Goal: Information Seeking & Learning: Learn about a topic

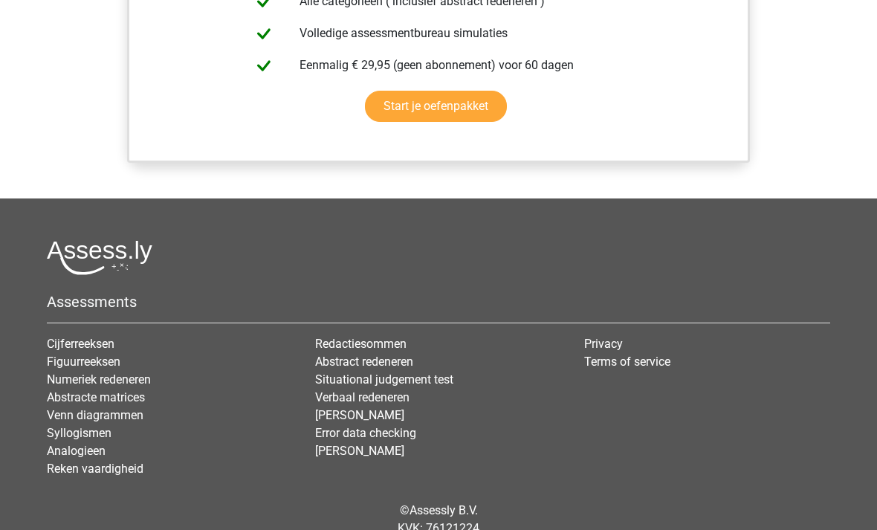
scroll to position [1324, 0]
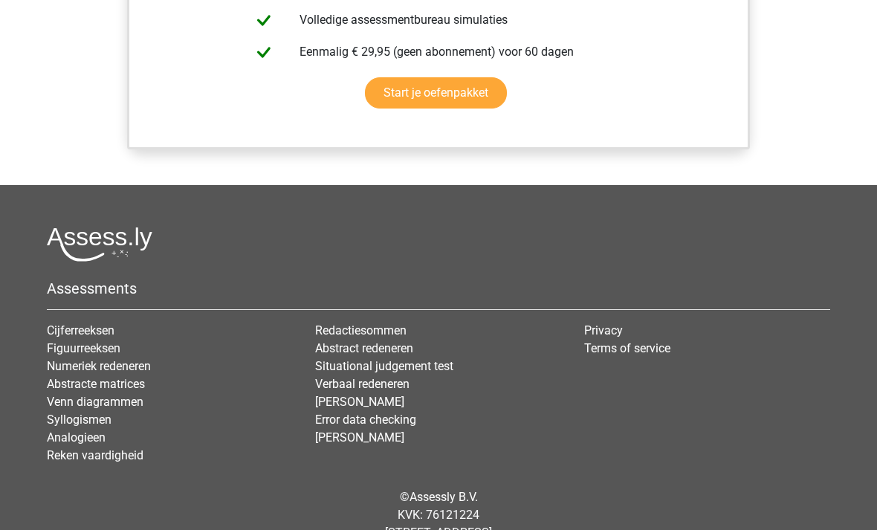
click at [91, 437] on link "Analogieen" at bounding box center [76, 437] width 59 height 14
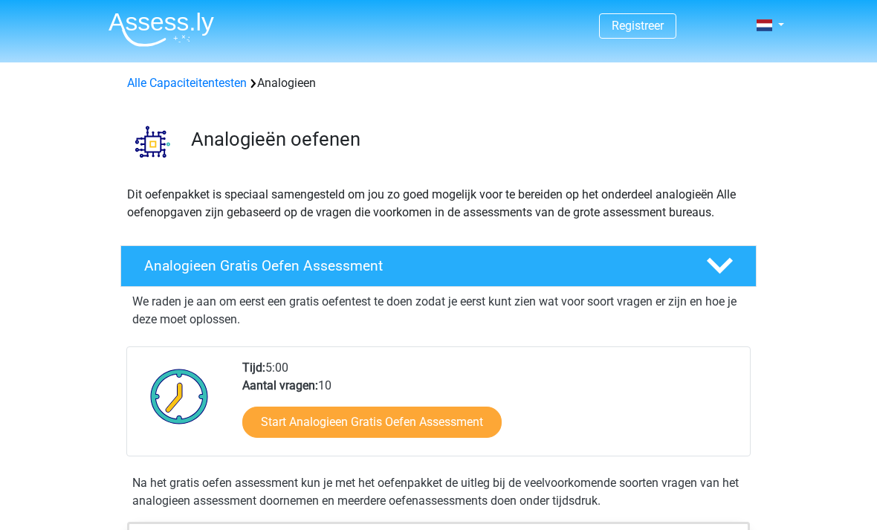
click at [438, 424] on link "Start Analogieen Gratis Oefen Assessment" at bounding box center [371, 421] width 259 height 31
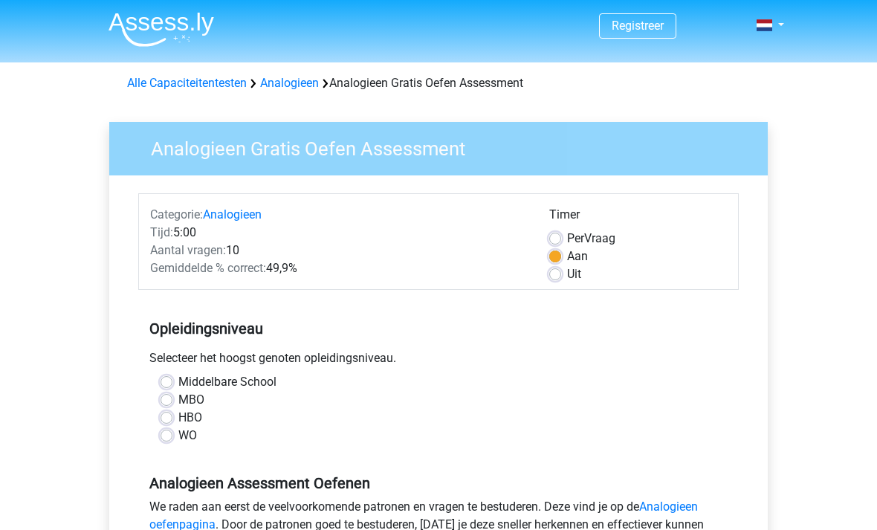
click at [178, 420] on label "HBO" at bounding box center [190, 418] width 24 height 18
click at [163, 420] on input "HBO" at bounding box center [167, 416] width 12 height 15
radio input "true"
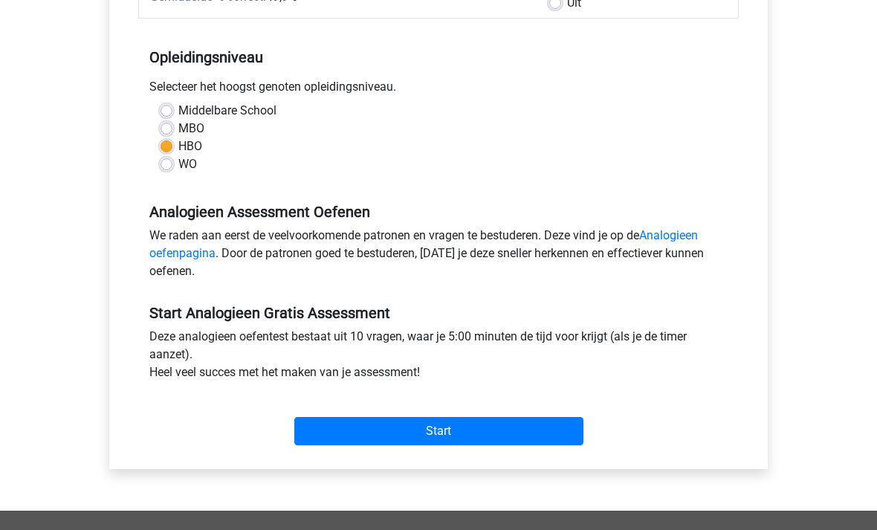
scroll to position [271, 0]
click at [452, 431] on input "Start" at bounding box center [438, 431] width 289 height 28
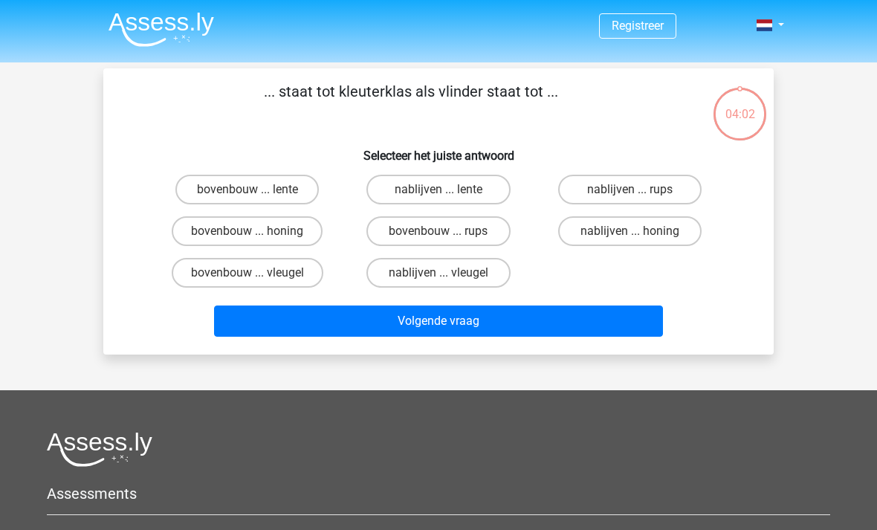
click at [250, 188] on label "bovenbouw ... lente" at bounding box center [246, 190] width 143 height 30
click at [250, 189] on input "bovenbouw ... lente" at bounding box center [252, 194] width 10 height 10
radio input "true"
click at [442, 322] on button "Volgende vraag" at bounding box center [439, 320] width 450 height 31
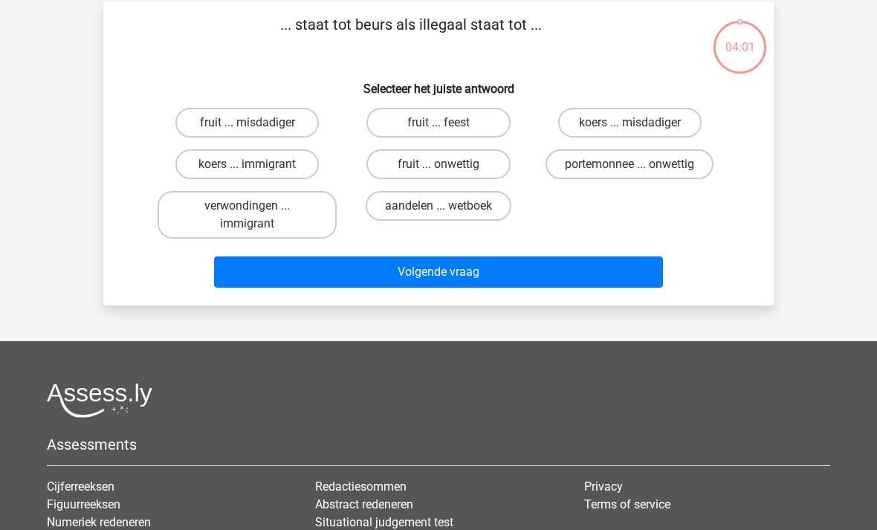
scroll to position [68, 0]
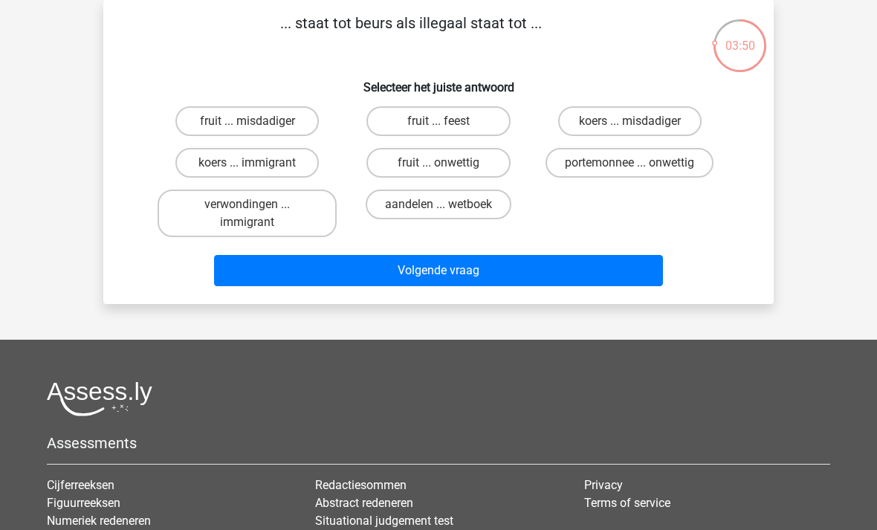
click at [288, 173] on label "koers ... immigrant" at bounding box center [246, 163] width 143 height 30
click at [257, 172] on input "koers ... immigrant" at bounding box center [252, 168] width 10 height 10
radio input "true"
click at [458, 266] on button "Volgende vraag" at bounding box center [439, 270] width 450 height 31
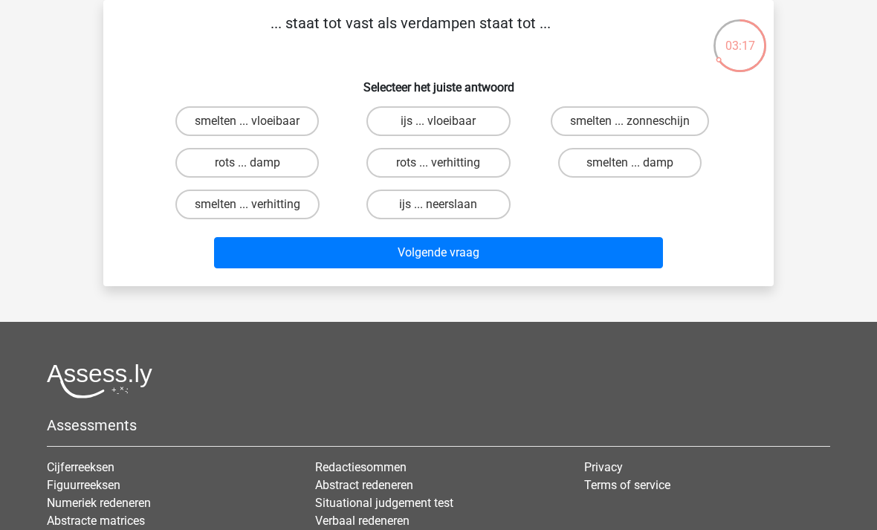
click at [472, 169] on label "rots ... verhitting" at bounding box center [437, 163] width 143 height 30
click at [448, 169] on input "rots ... verhitting" at bounding box center [443, 168] width 10 height 10
radio input "true"
click at [490, 263] on button "Volgende vraag" at bounding box center [439, 252] width 450 height 31
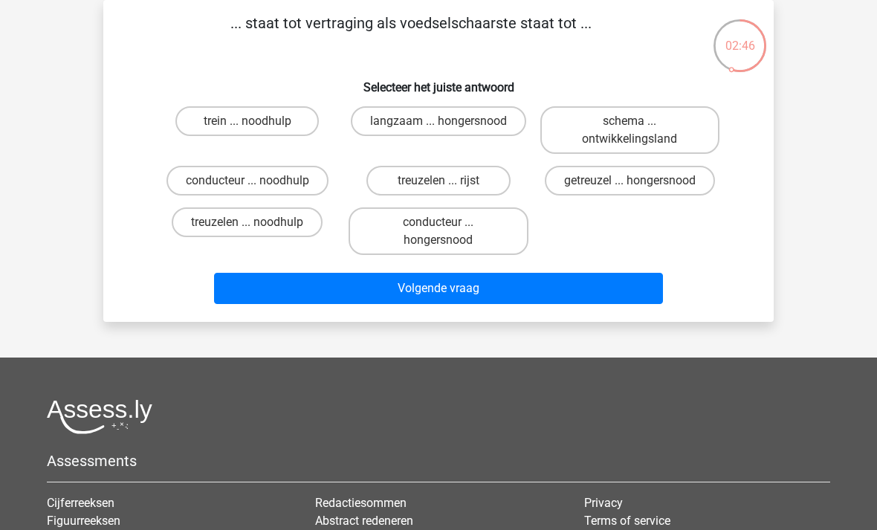
click at [474, 134] on label "langzaam ... hongersnood" at bounding box center [438, 121] width 175 height 30
click at [448, 131] on input "langzaam ... hongersnood" at bounding box center [443, 126] width 10 height 10
radio input "true"
click at [469, 285] on button "Volgende vraag" at bounding box center [439, 288] width 450 height 31
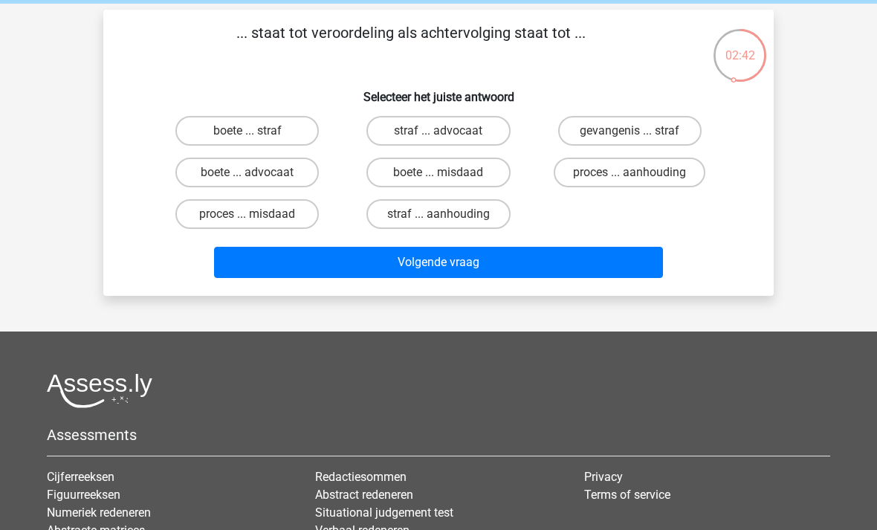
scroll to position [0, 0]
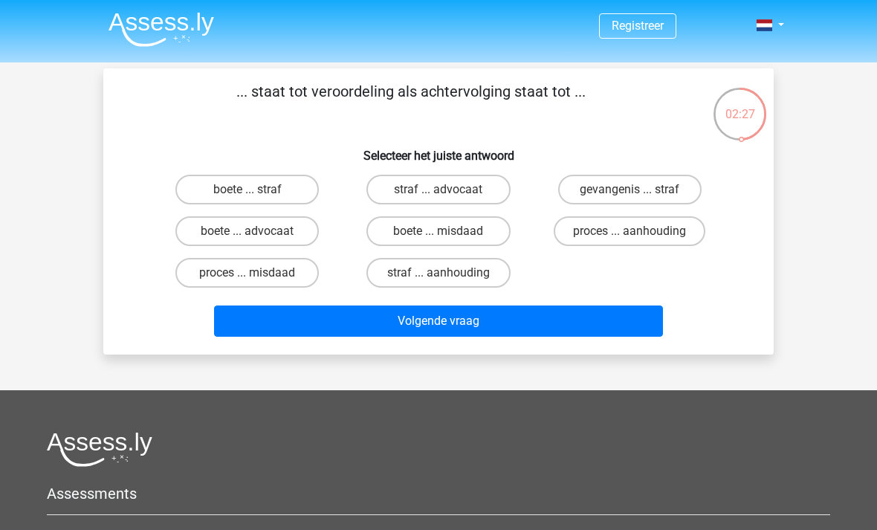
click at [280, 274] on label "proces ... misdaad" at bounding box center [246, 273] width 143 height 30
click at [257, 274] on input "proces ... misdaad" at bounding box center [252, 278] width 10 height 10
radio input "true"
click at [410, 318] on button "Volgende vraag" at bounding box center [439, 320] width 450 height 31
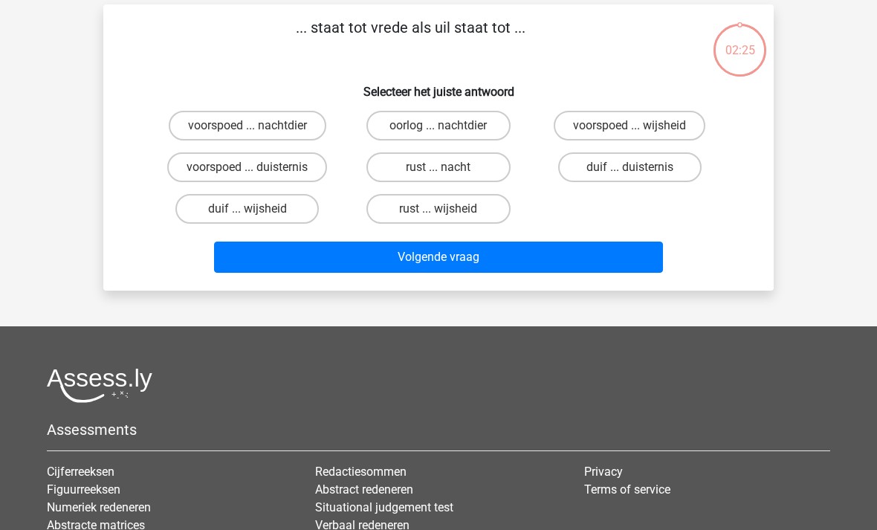
scroll to position [68, 0]
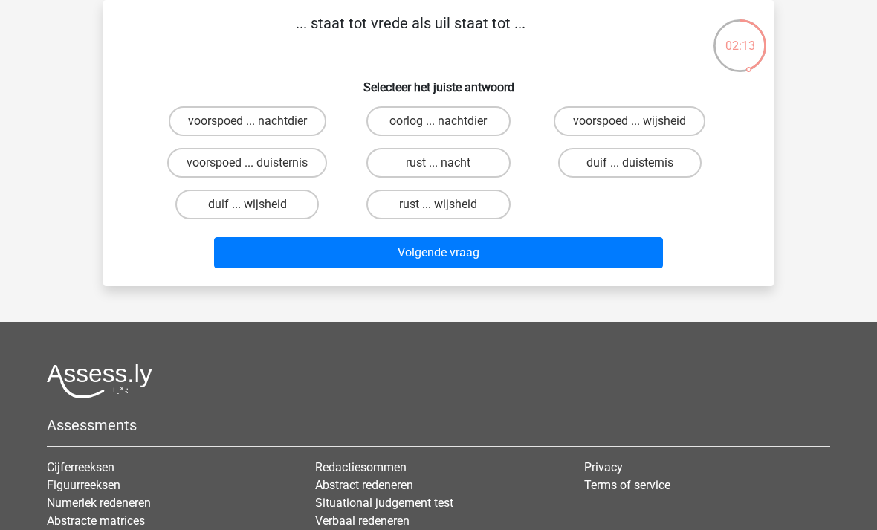
click at [272, 210] on label "duif ... wijsheid" at bounding box center [246, 204] width 143 height 30
click at [257, 210] on input "duif ... wijsheid" at bounding box center [252, 209] width 10 height 10
radio input "true"
click at [376, 253] on button "Volgende vraag" at bounding box center [439, 252] width 450 height 31
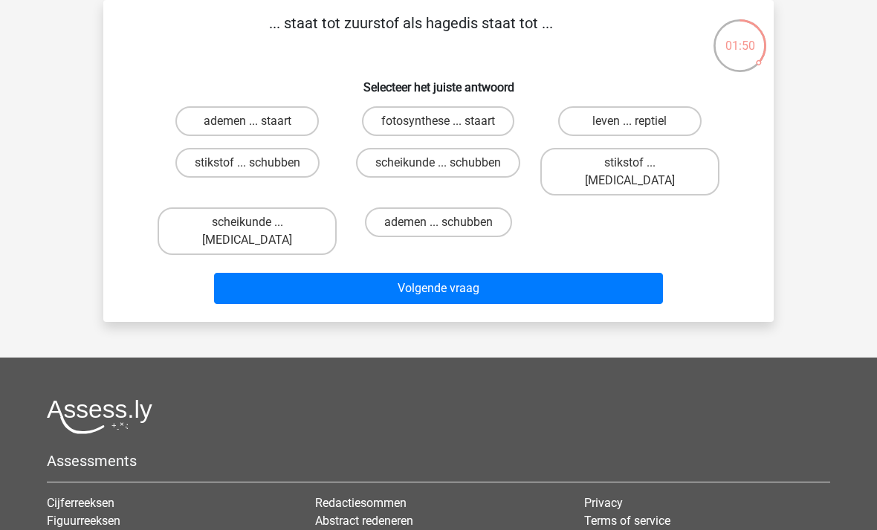
click at [635, 126] on input "leven ... reptiel" at bounding box center [634, 126] width 10 height 10
radio input "true"
click at [522, 273] on button "Volgende vraag" at bounding box center [439, 288] width 450 height 31
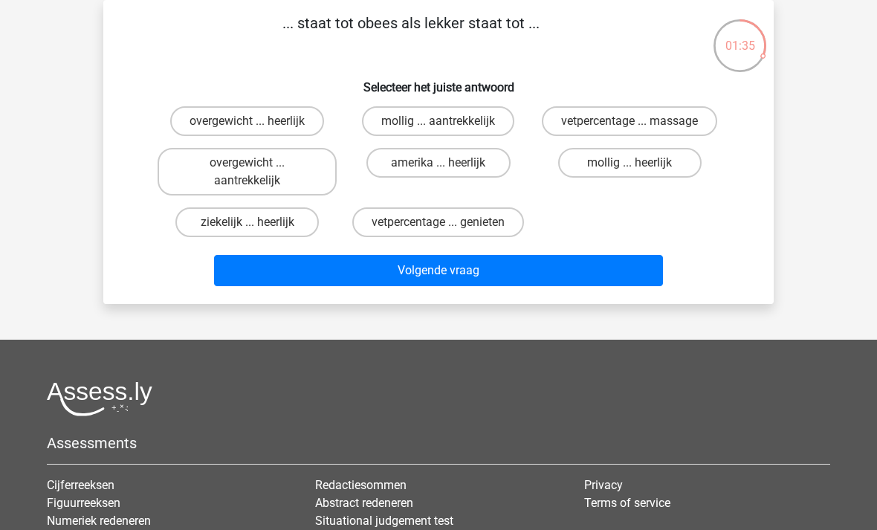
click at [279, 119] on label "overgewicht ... heerlijk" at bounding box center [247, 121] width 154 height 30
click at [257, 121] on input "overgewicht ... heerlijk" at bounding box center [252, 126] width 10 height 10
radio input "true"
click at [344, 268] on button "Volgende vraag" at bounding box center [439, 270] width 450 height 31
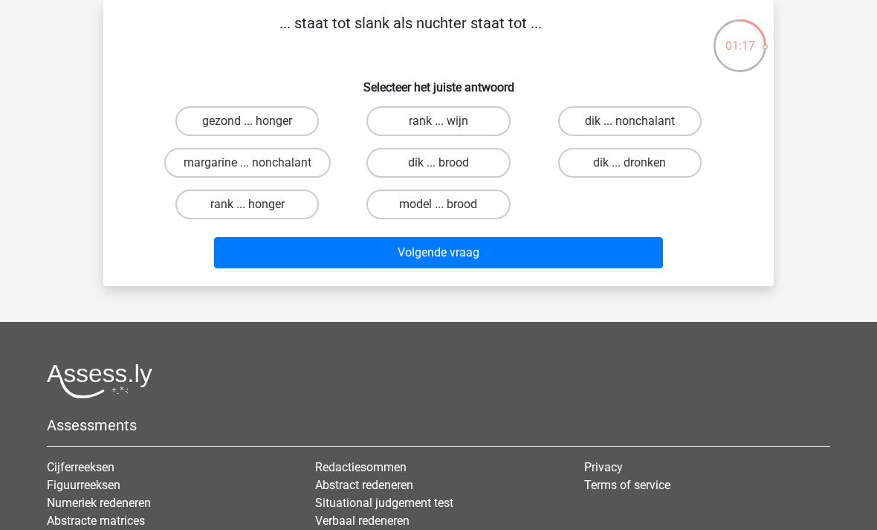
click at [259, 123] on label "gezond ... honger" at bounding box center [246, 121] width 143 height 30
click at [257, 123] on input "gezond ... honger" at bounding box center [252, 126] width 10 height 10
radio input "true"
click at [403, 249] on button "Volgende vraag" at bounding box center [439, 252] width 450 height 31
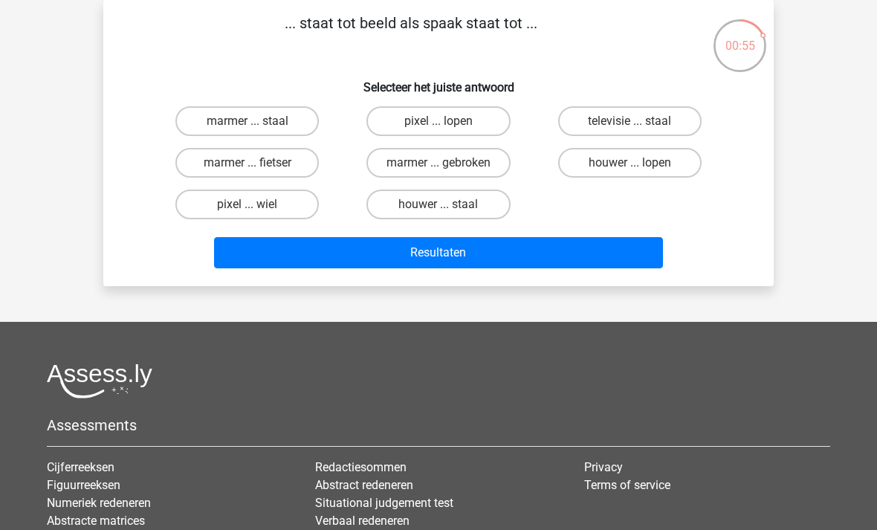
click at [649, 123] on label "televisie ... staal" at bounding box center [629, 121] width 143 height 30
click at [639, 123] on input "televisie ... staal" at bounding box center [634, 126] width 10 height 10
radio input "true"
click at [486, 254] on button "Resultaten" at bounding box center [439, 252] width 450 height 31
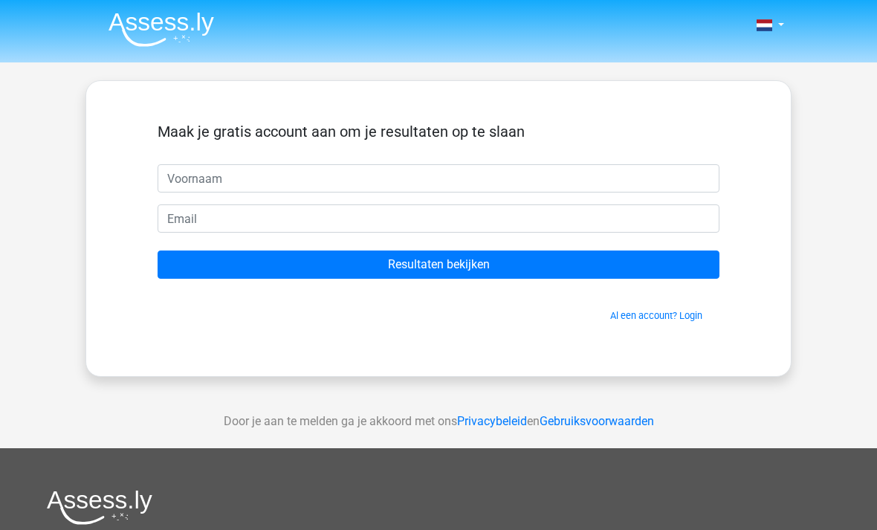
click at [422, 175] on input "text" at bounding box center [439, 178] width 562 height 28
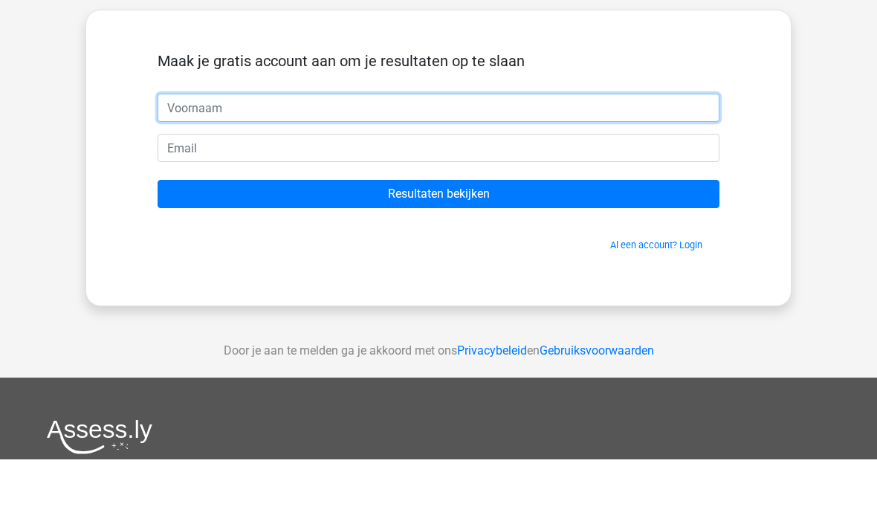
type input "[PERSON_NAME]"
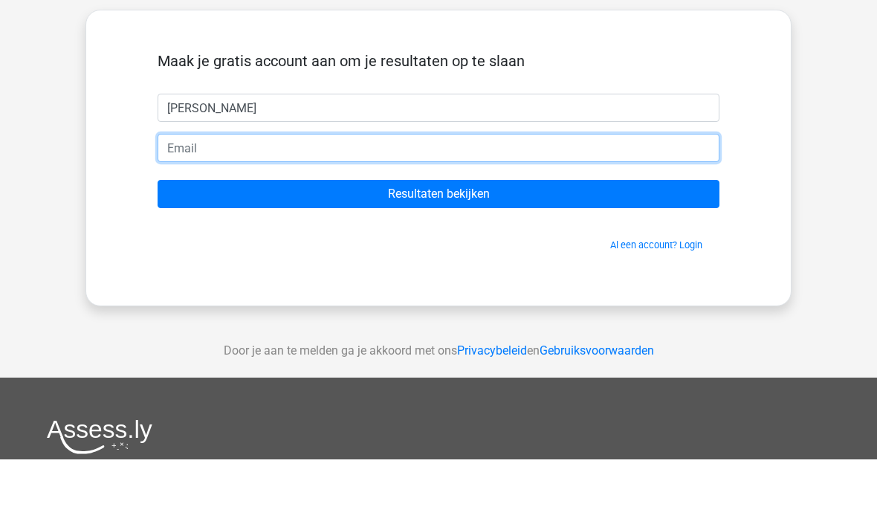
type input "[PERSON_NAME][EMAIL_ADDRESS][DOMAIN_NAME]"
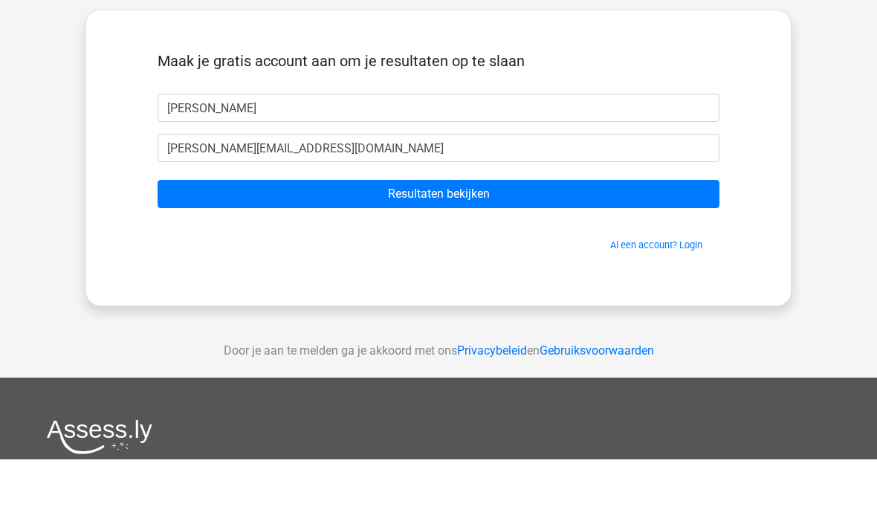
scroll to position [71, 0]
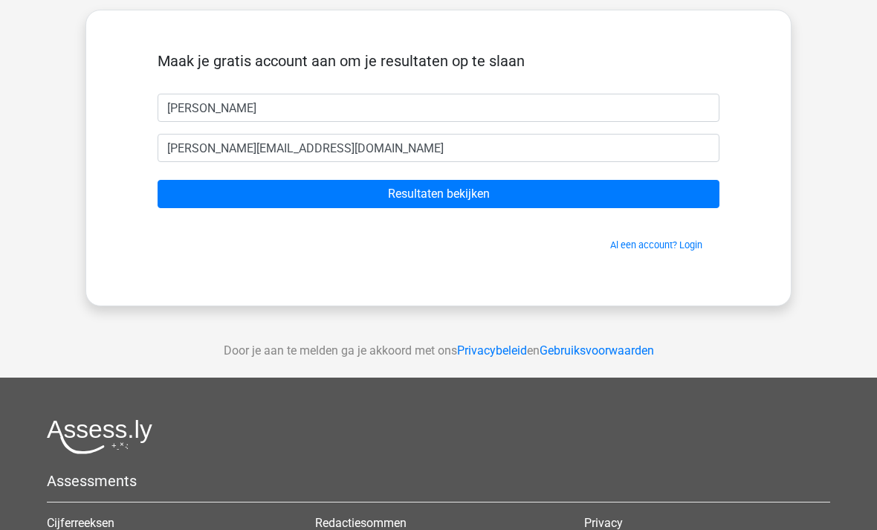
click at [478, 195] on input "Resultaten bekijken" at bounding box center [439, 194] width 562 height 28
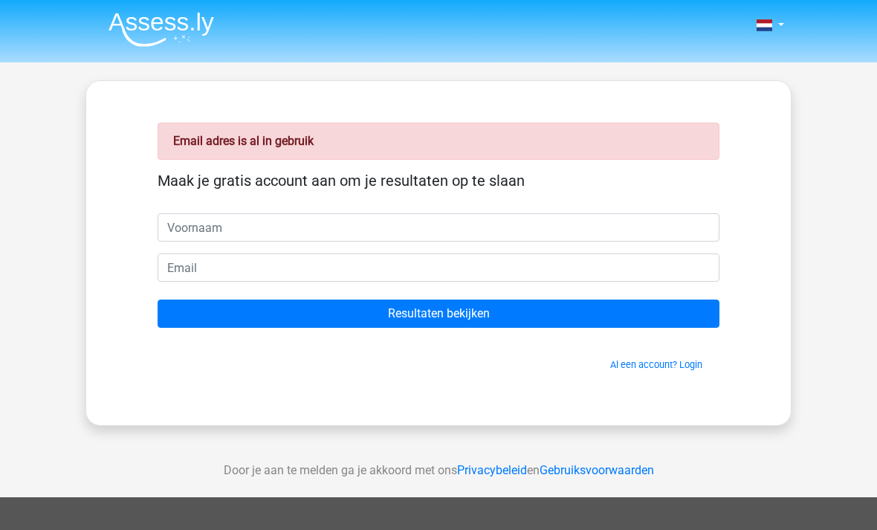
click at [648, 362] on link "Al een account? Login" at bounding box center [656, 364] width 92 height 11
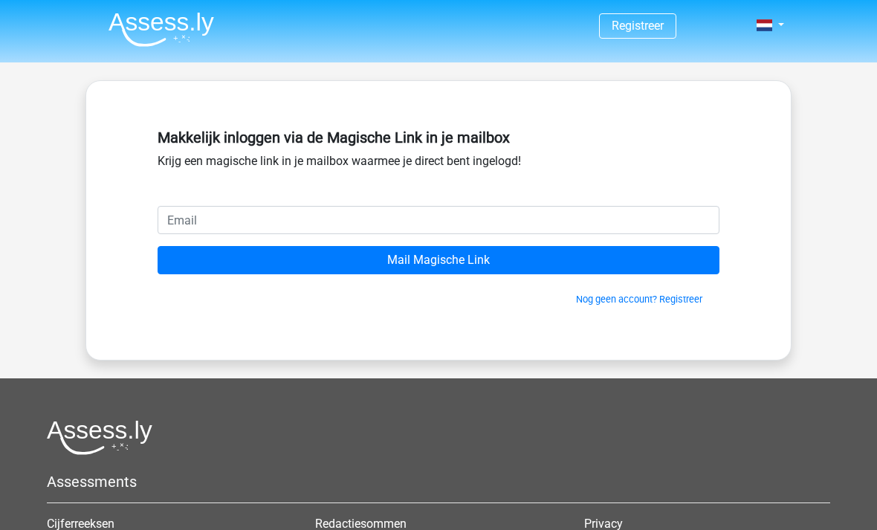
click at [482, 216] on input "email" at bounding box center [439, 220] width 562 height 28
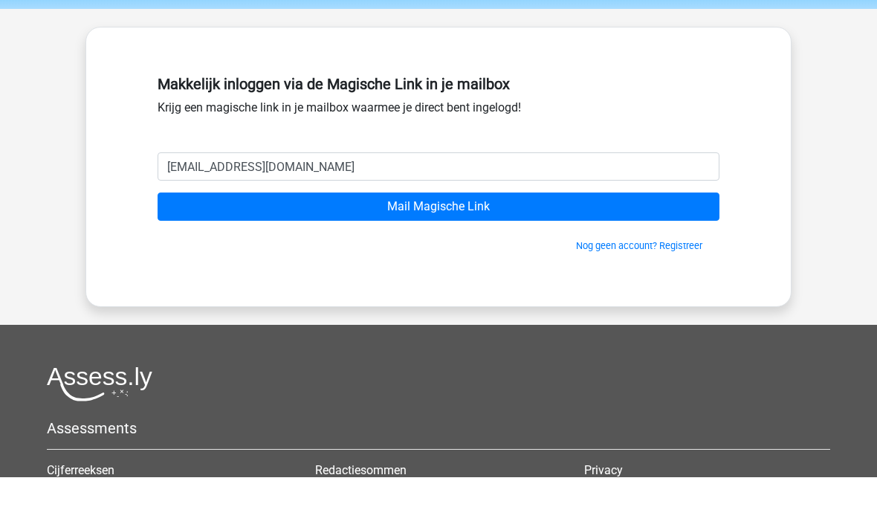
type input "frederica.moro@gmail.comj"
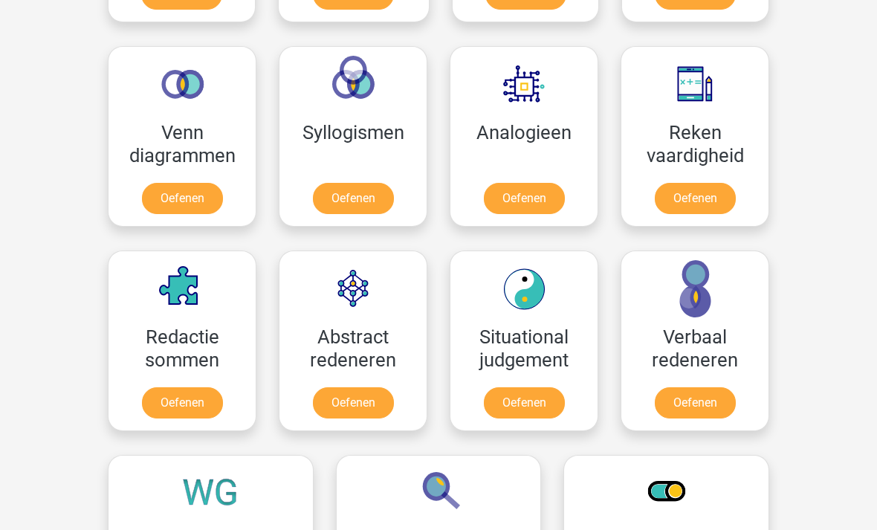
scroll to position [965, 0]
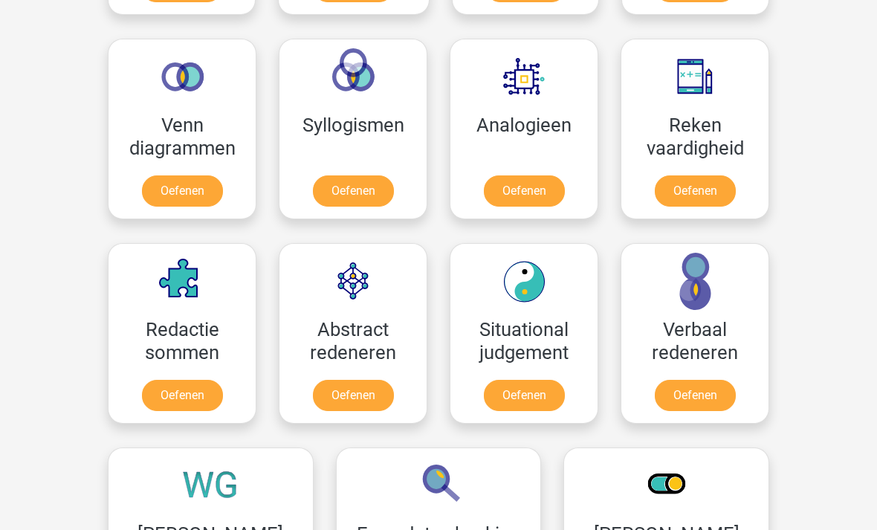
click at [519, 395] on link "Oefenen" at bounding box center [524, 395] width 81 height 31
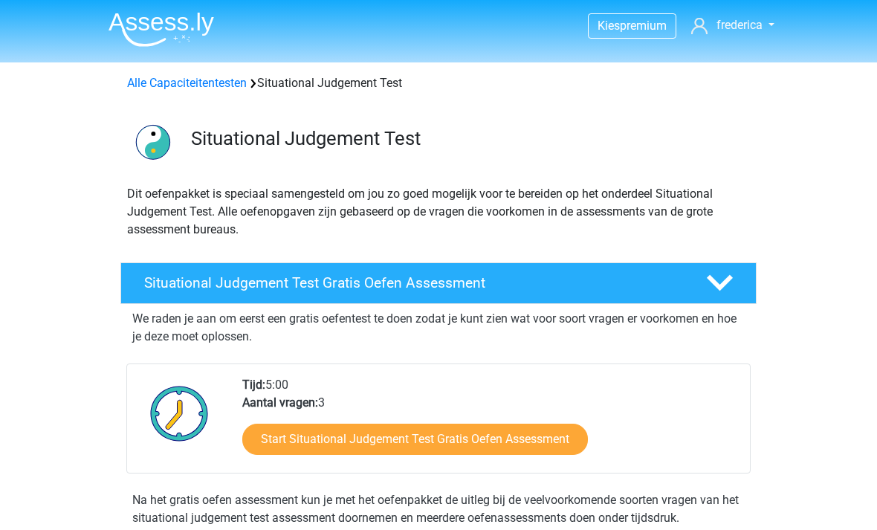
click at [502, 433] on link "Start Situational Judgement Test Gratis Oefen Assessment" at bounding box center [415, 439] width 346 height 31
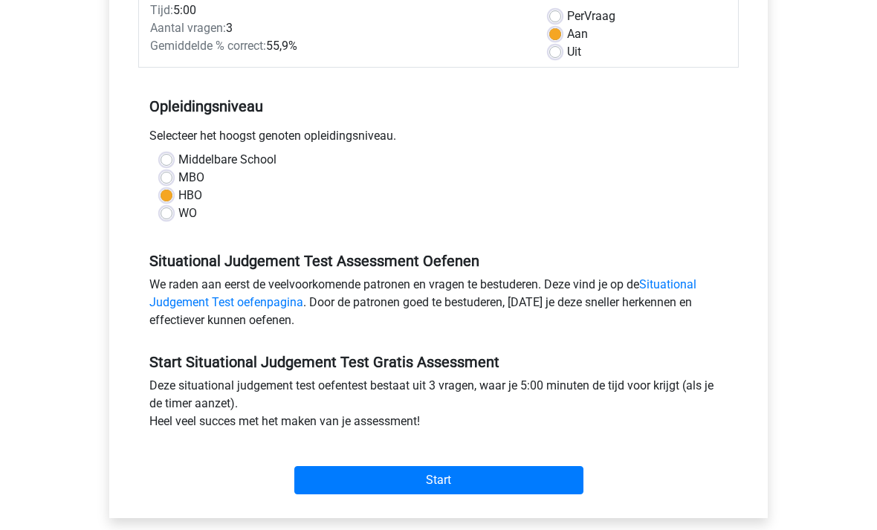
scroll to position [224, 0]
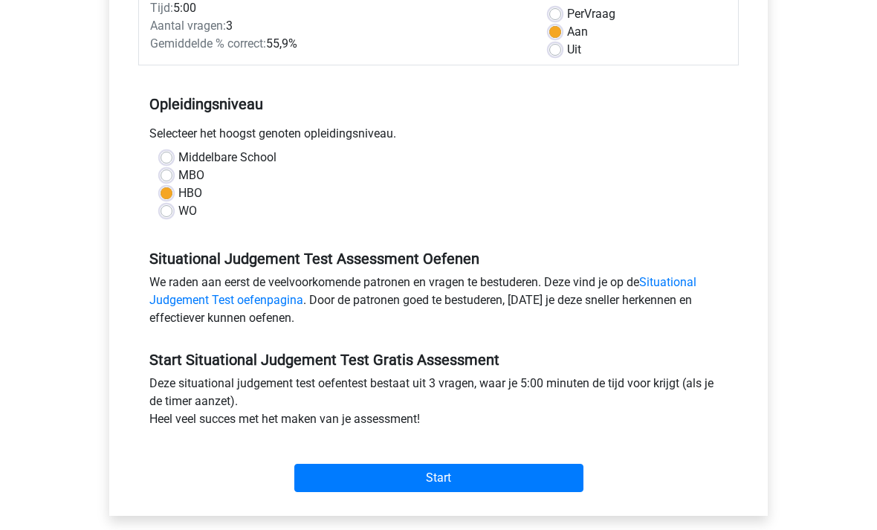
click at [492, 476] on input "Start" at bounding box center [438, 478] width 289 height 28
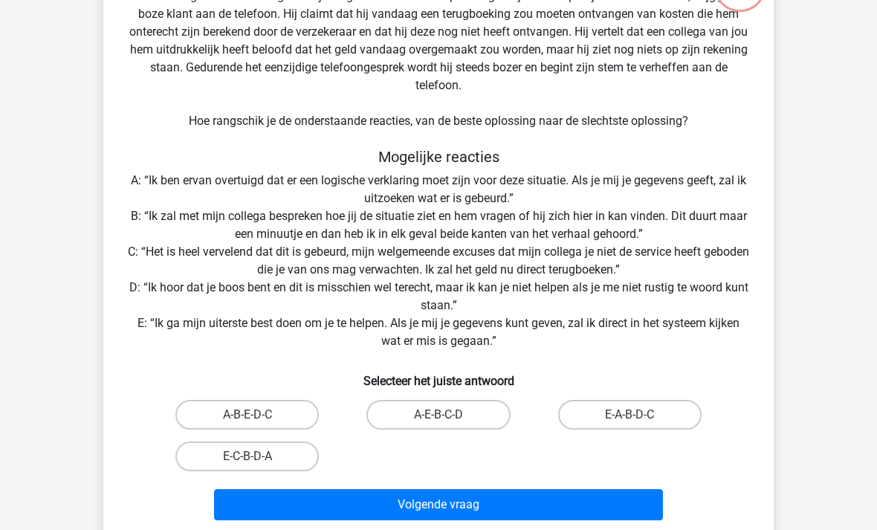
scroll to position [132, 0]
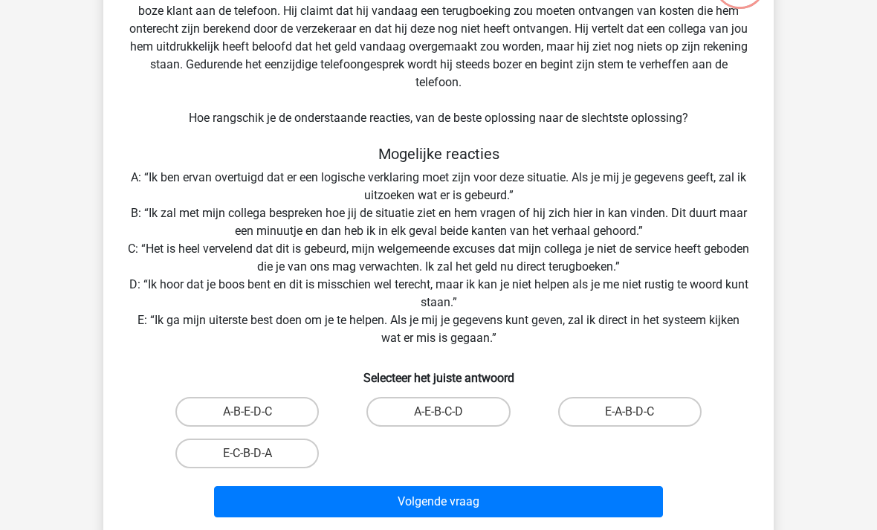
click at [638, 410] on label "E-A-B-D-C" at bounding box center [629, 412] width 143 height 30
click at [638, 412] on input "E-A-B-D-C" at bounding box center [634, 417] width 10 height 10
radio input "true"
click at [482, 505] on button "Volgende vraag" at bounding box center [439, 501] width 450 height 31
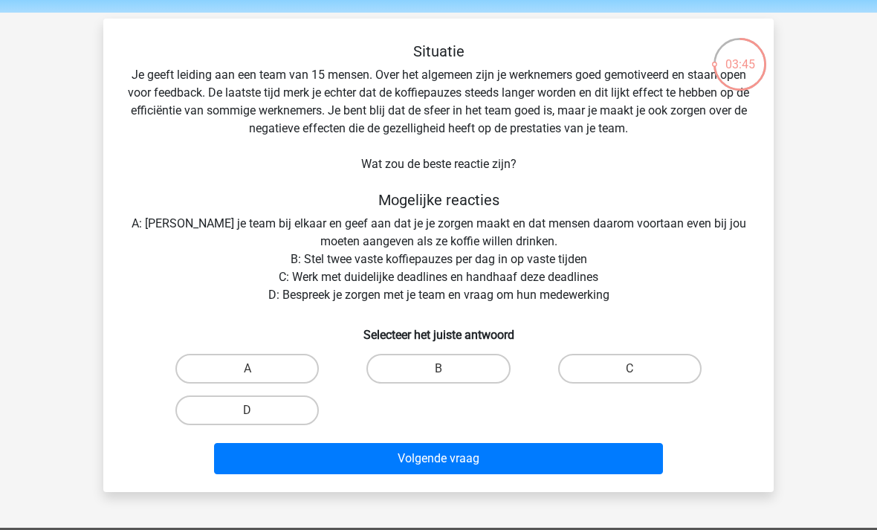
scroll to position [50, 0]
click at [429, 370] on label "B" at bounding box center [437, 369] width 143 height 30
click at [438, 370] on input "B" at bounding box center [443, 374] width 10 height 10
radio input "true"
click at [427, 466] on button "Volgende vraag" at bounding box center [439, 458] width 450 height 31
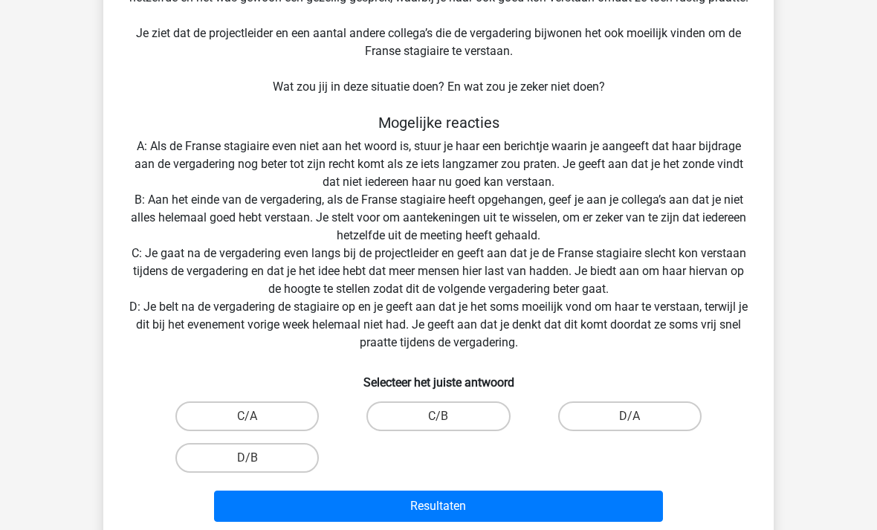
scroll to position [200, 0]
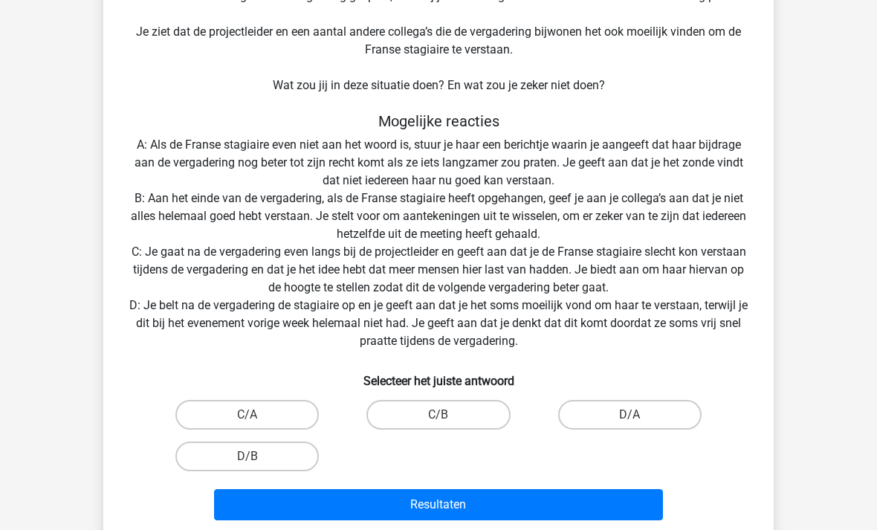
click at [707, 265] on div "Situatie Je werkt op het hoofdkantoor van een grote retailer en in je team zit …" at bounding box center [438, 209] width 658 height 634
click at [272, 454] on label "D/B" at bounding box center [246, 456] width 143 height 30
click at [257, 456] on input "D/B" at bounding box center [252, 461] width 10 height 10
radio input "true"
click at [433, 508] on button "Resultaten" at bounding box center [439, 504] width 450 height 31
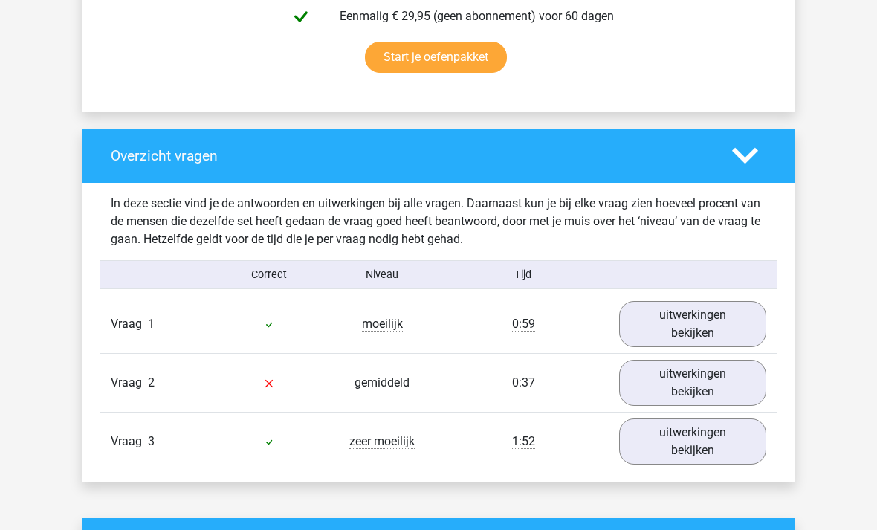
click at [708, 389] on link "uitwerkingen bekijken" at bounding box center [692, 383] width 147 height 46
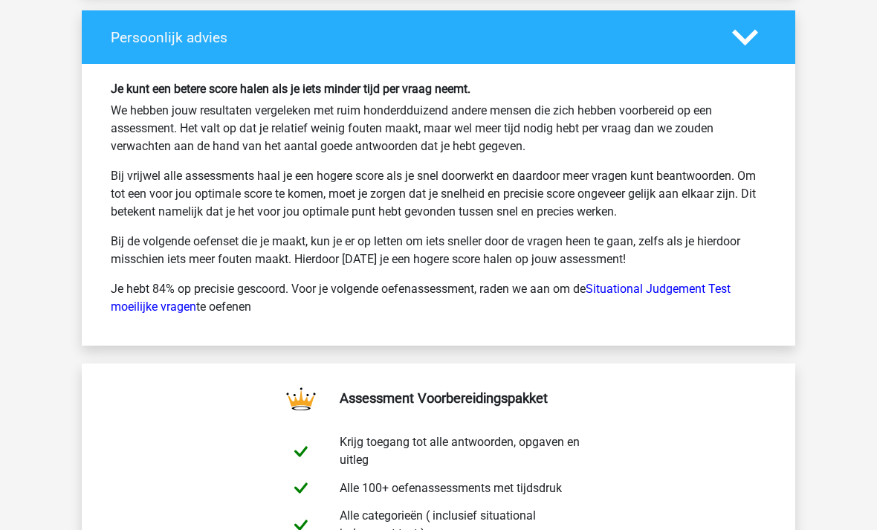
scroll to position [2611, 0]
click at [688, 294] on link "Situational Judgement Test moeilijke vragen" at bounding box center [421, 298] width 620 height 32
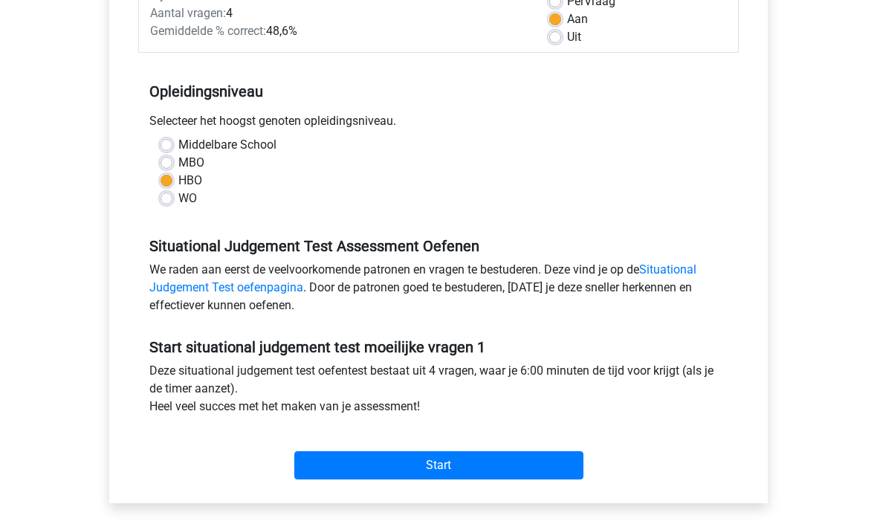
scroll to position [256, 0]
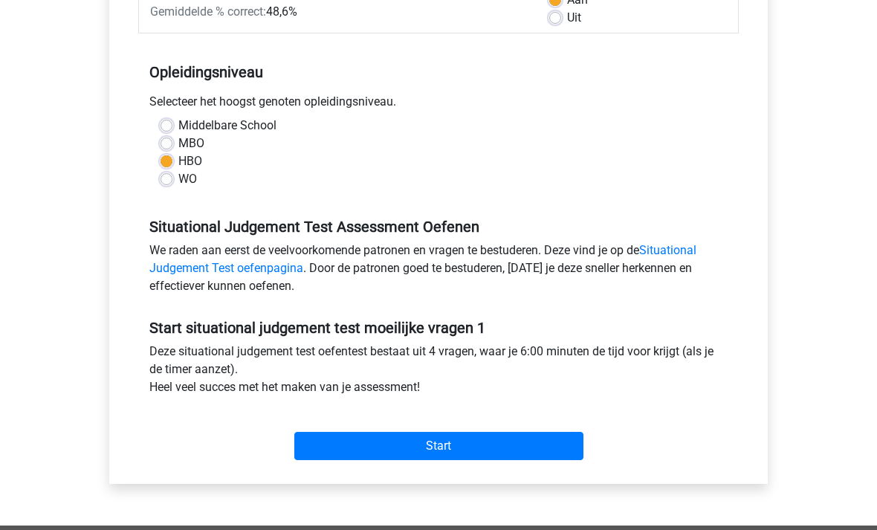
click at [452, 450] on input "Start" at bounding box center [438, 446] width 289 height 28
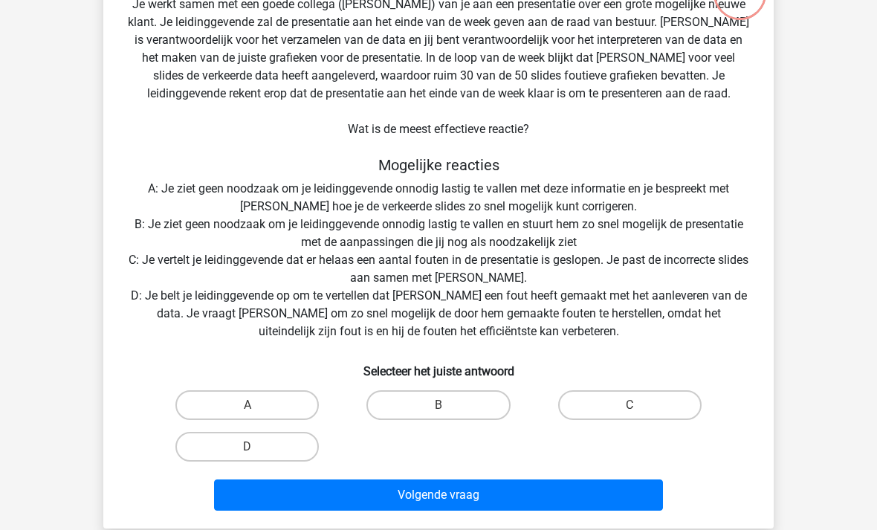
scroll to position [133, 0]
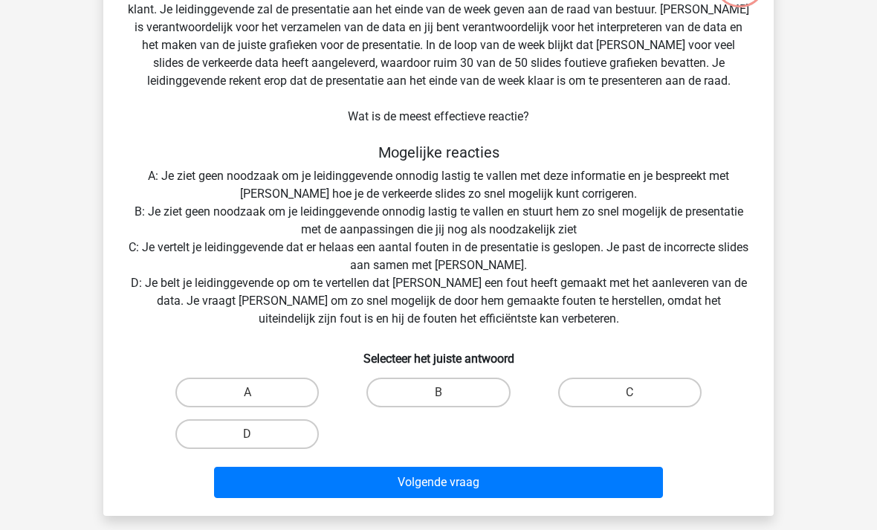
click at [641, 402] on label "C" at bounding box center [629, 393] width 143 height 30
click at [639, 402] on input "C" at bounding box center [634, 397] width 10 height 10
radio input "true"
click at [633, 389] on label "C" at bounding box center [629, 393] width 143 height 30
click at [633, 392] on input "C" at bounding box center [634, 397] width 10 height 10
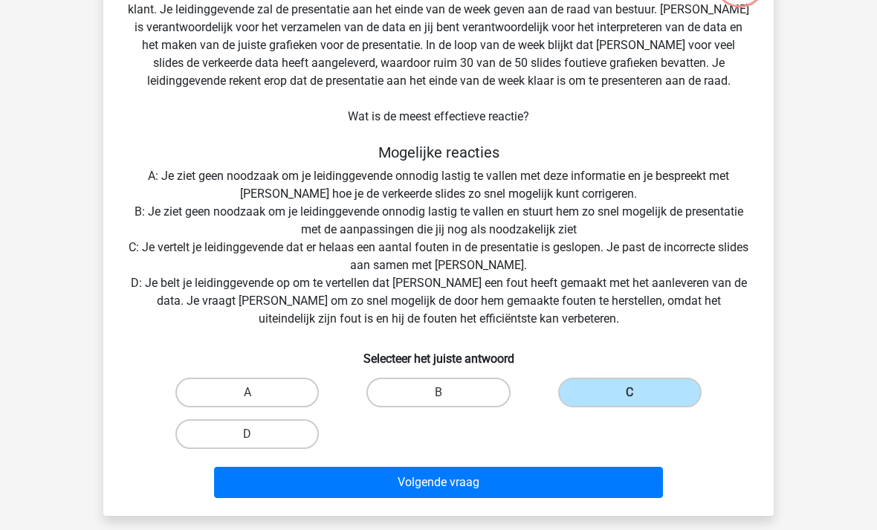
click at [519, 476] on button "Volgende vraag" at bounding box center [439, 482] width 450 height 31
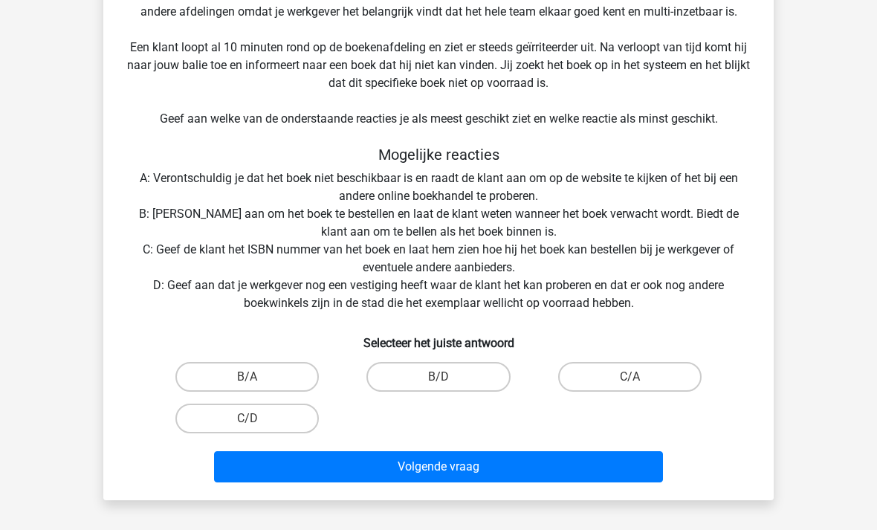
scroll to position [274, 0]
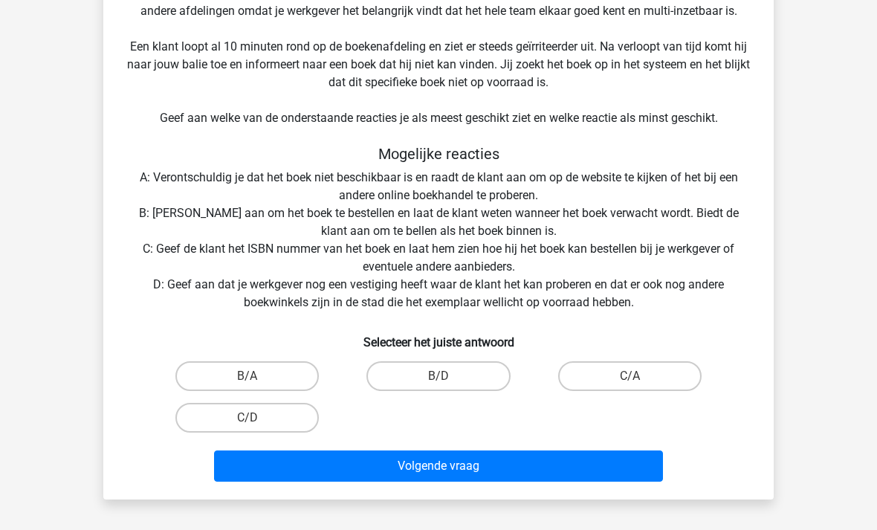
click at [434, 371] on label "B/D" at bounding box center [437, 376] width 143 height 30
click at [438, 376] on input "B/D" at bounding box center [443, 381] width 10 height 10
radio input "true"
click at [440, 464] on button "Volgende vraag" at bounding box center [439, 465] width 450 height 31
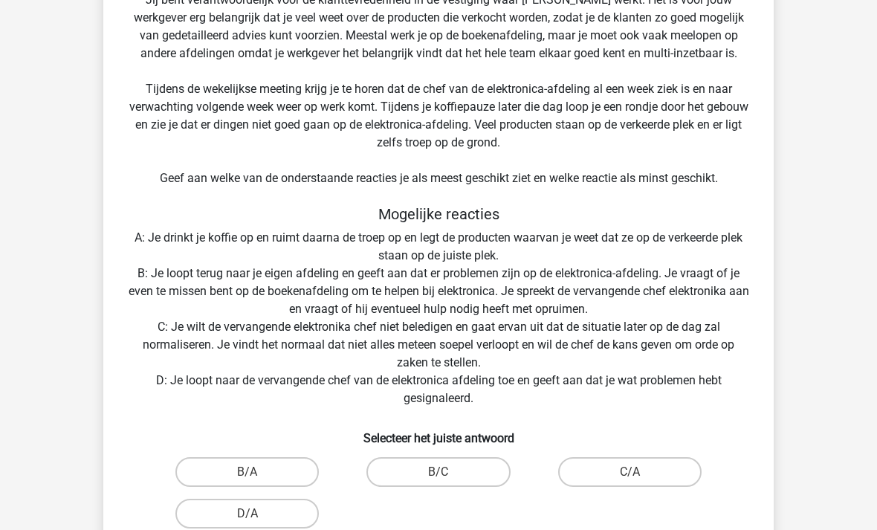
scroll to position [232, 0]
click at [259, 511] on label "D/A" at bounding box center [246, 514] width 143 height 30
click at [257, 513] on input "D/A" at bounding box center [252, 518] width 10 height 10
radio input "true"
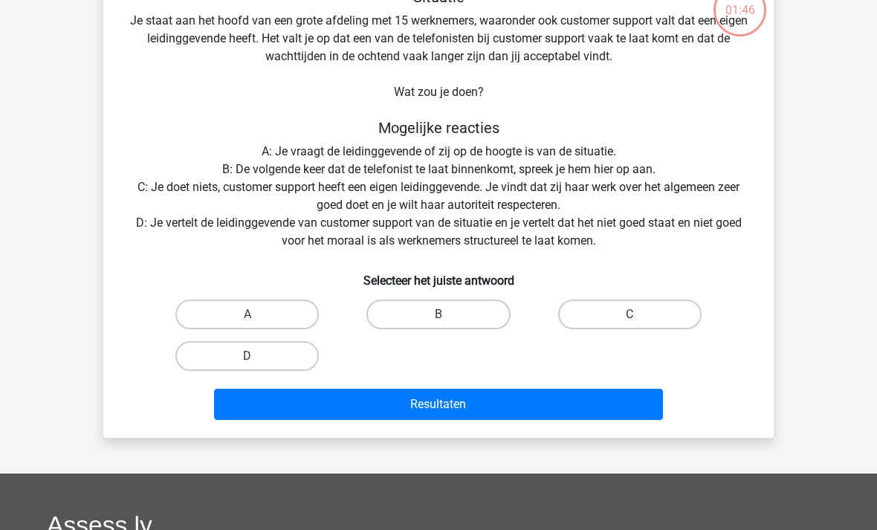
scroll to position [68, 0]
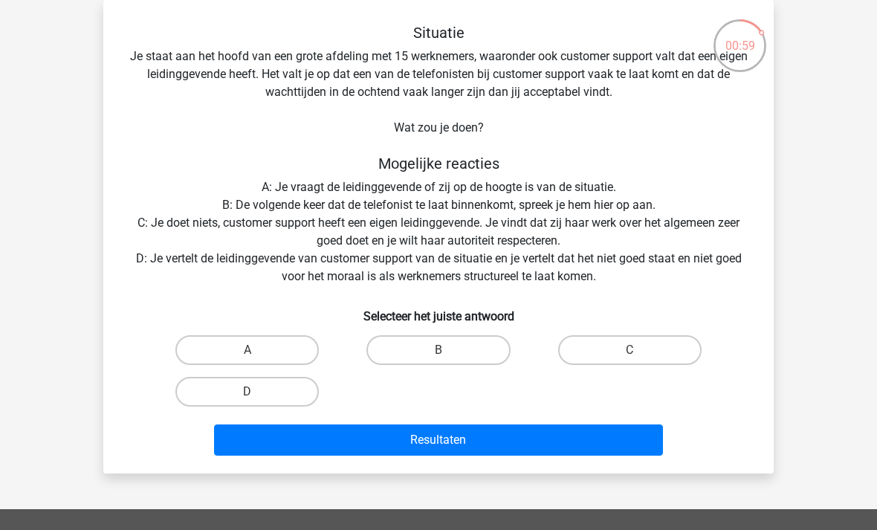
click at [265, 354] on label "A" at bounding box center [246, 350] width 143 height 30
click at [257, 354] on input "A" at bounding box center [252, 355] width 10 height 10
radio input "true"
click at [422, 446] on button "Resultaten" at bounding box center [439, 439] width 450 height 31
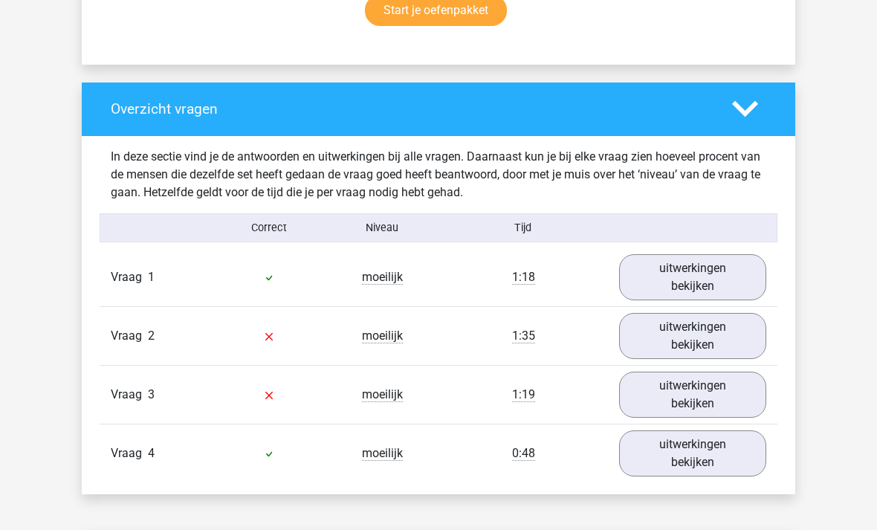
scroll to position [1063, 0]
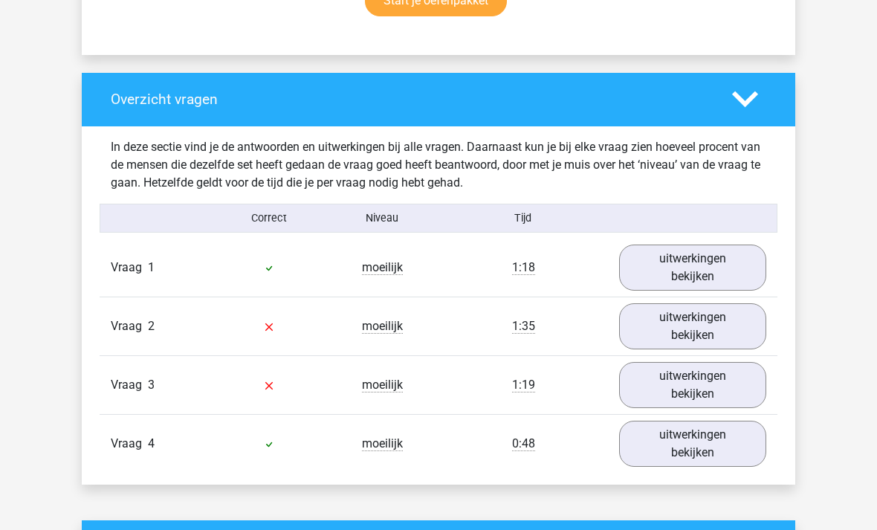
click at [712, 328] on link "uitwerkingen bekijken" at bounding box center [692, 327] width 147 height 46
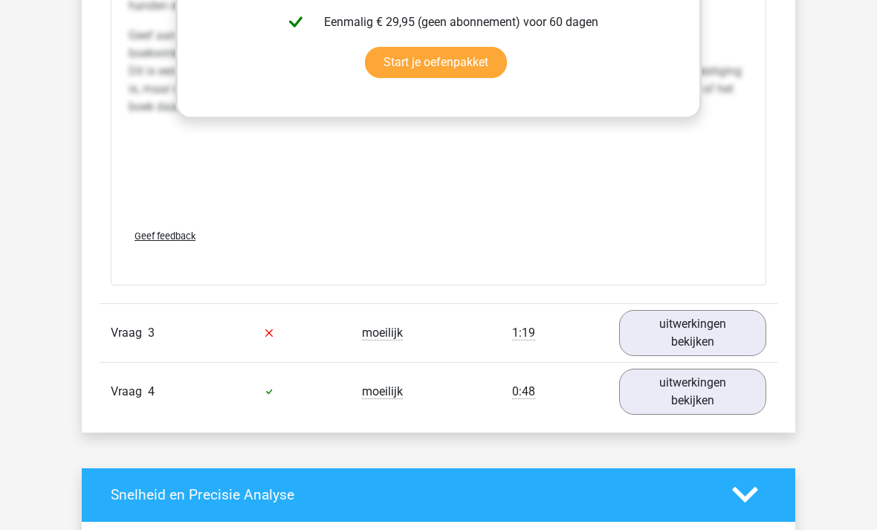
scroll to position [2318, 0]
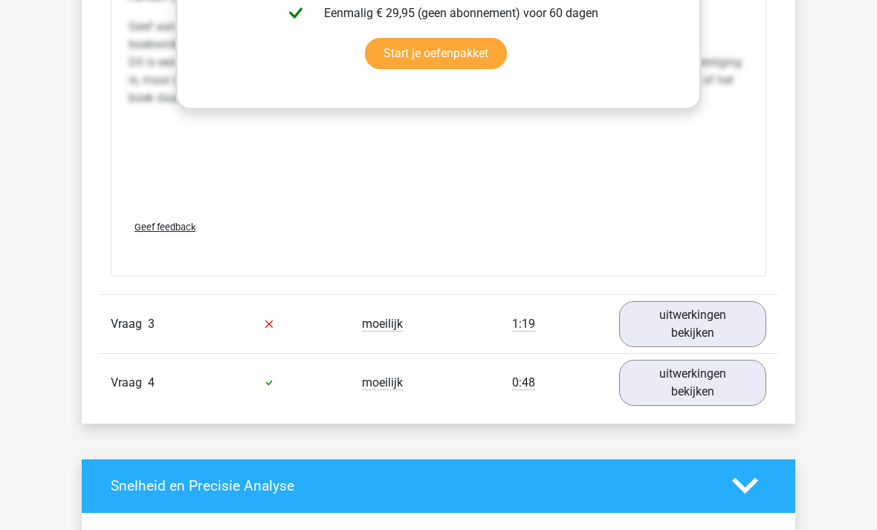
click at [684, 337] on link "uitwerkingen bekijken" at bounding box center [692, 324] width 147 height 46
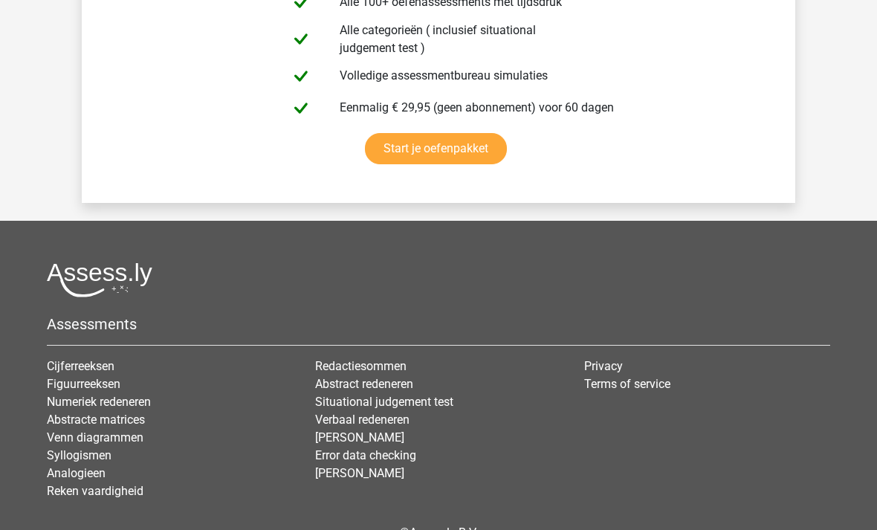
scroll to position [4942, 0]
click at [402, 423] on link "Verbaal redeneren" at bounding box center [362, 419] width 94 height 14
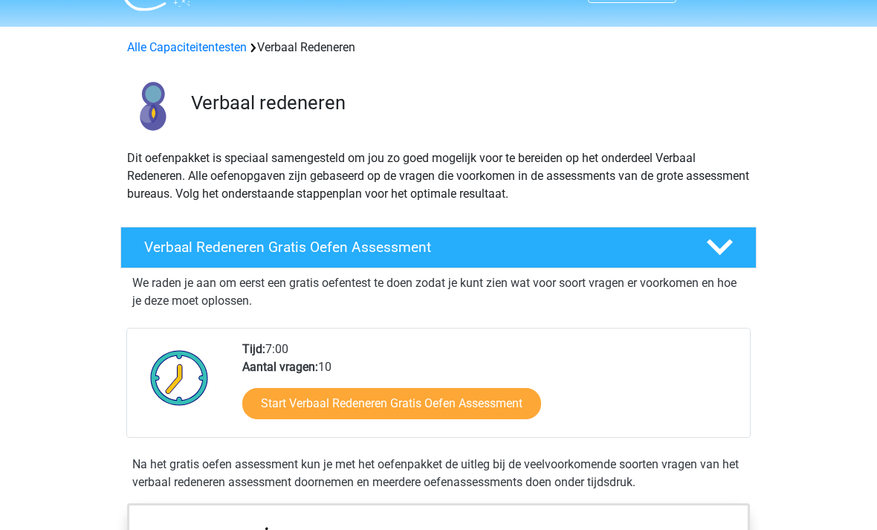
scroll to position [51, 0]
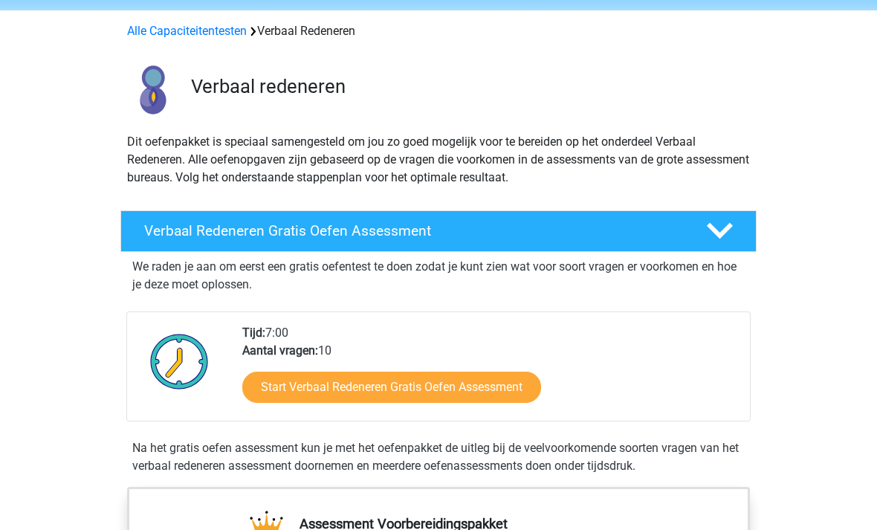
click at [376, 395] on link "Start Verbaal Redeneren Gratis Oefen Assessment" at bounding box center [391, 387] width 299 height 31
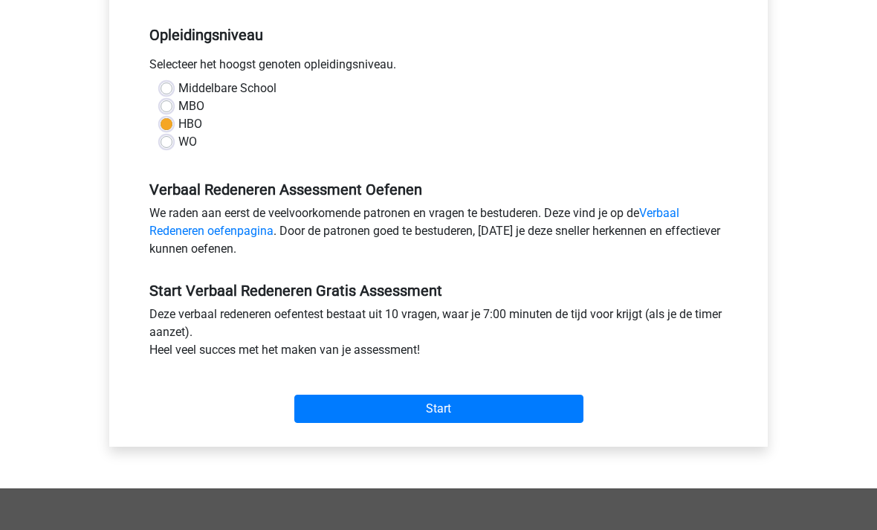
scroll to position [297, 0]
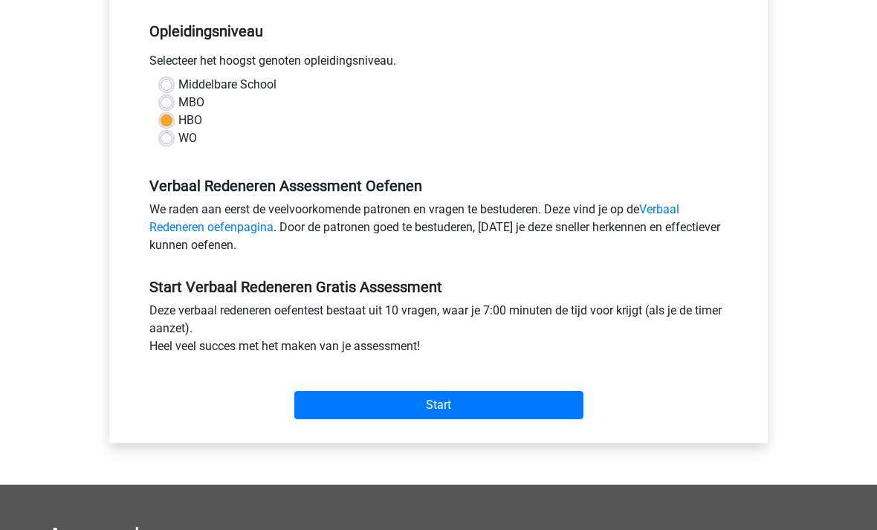
click at [447, 412] on input "Start" at bounding box center [438, 405] width 289 height 28
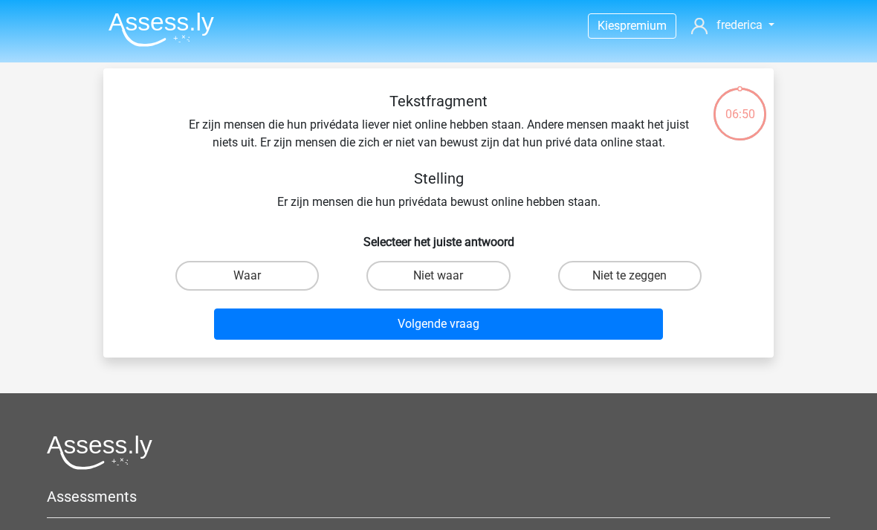
click at [619, 274] on label "Niet te zeggen" at bounding box center [629, 276] width 143 height 30
click at [629, 276] on input "Niet te zeggen" at bounding box center [634, 281] width 10 height 10
radio input "true"
click at [493, 326] on button "Volgende vraag" at bounding box center [439, 323] width 450 height 31
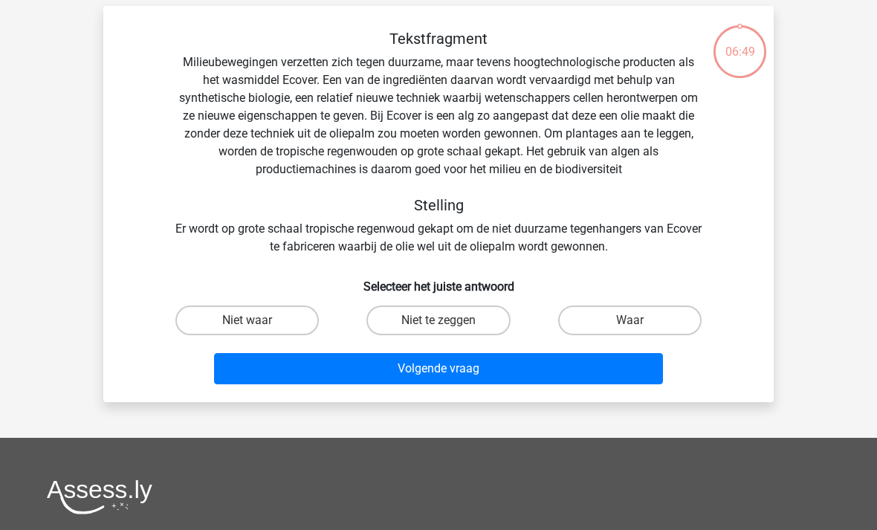
scroll to position [68, 0]
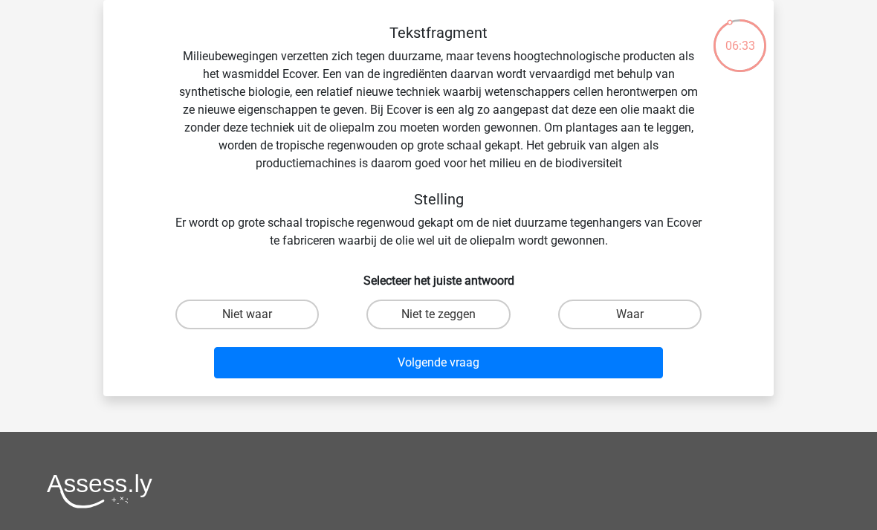
click at [259, 311] on label "Niet waar" at bounding box center [246, 314] width 143 height 30
click at [257, 314] on input "Niet waar" at bounding box center [252, 319] width 10 height 10
radio input "true"
click at [331, 353] on button "Volgende vraag" at bounding box center [439, 362] width 450 height 31
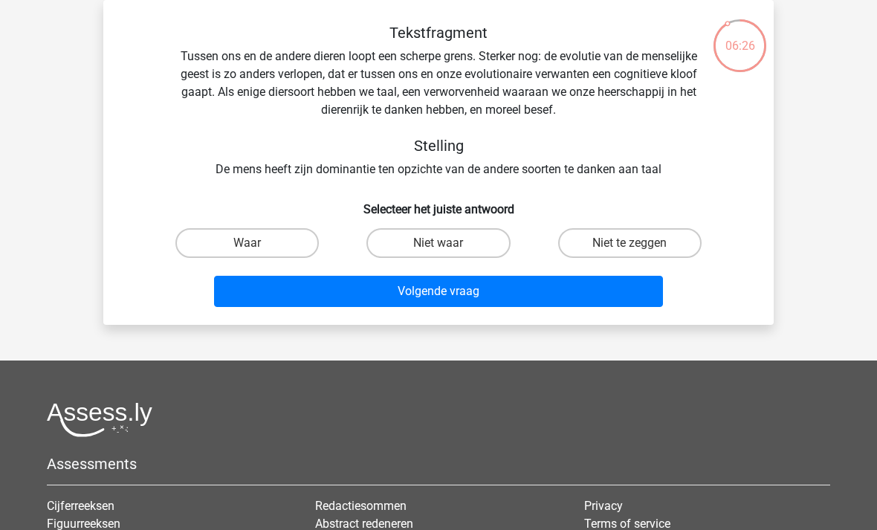
click at [251, 236] on label "Waar" at bounding box center [246, 243] width 143 height 30
click at [251, 243] on input "Waar" at bounding box center [252, 248] width 10 height 10
radio input "true"
click at [331, 273] on div "Volgende vraag" at bounding box center [438, 288] width 623 height 49
click at [317, 293] on button "Volgende vraag" at bounding box center [439, 291] width 450 height 31
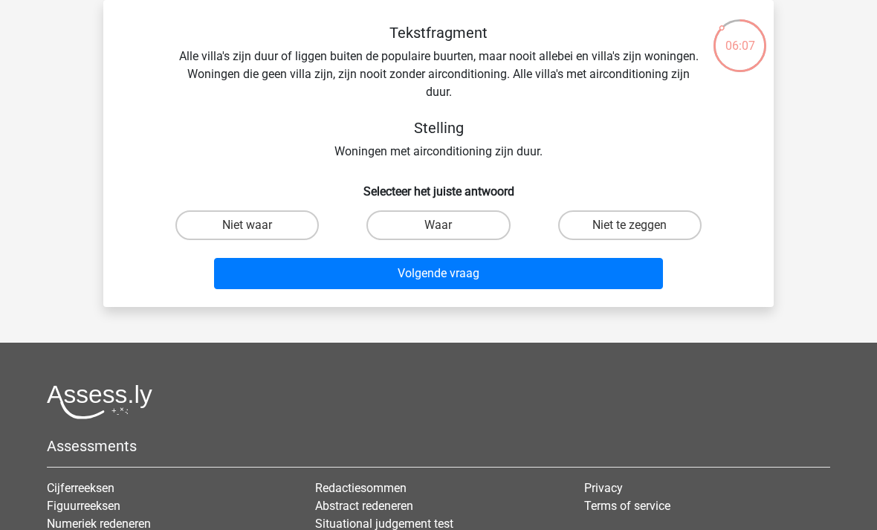
click at [634, 229] on input "Niet te zeggen" at bounding box center [634, 230] width 10 height 10
radio input "true"
click at [498, 278] on button "Volgende vraag" at bounding box center [439, 273] width 450 height 31
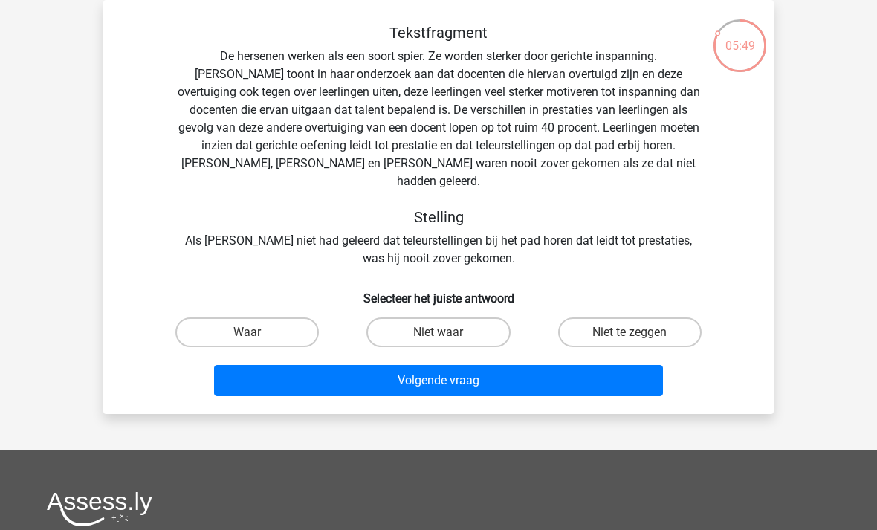
click at [257, 332] on input "Waar" at bounding box center [252, 337] width 10 height 10
radio input "true"
click at [379, 365] on button "Volgende vraag" at bounding box center [439, 380] width 450 height 31
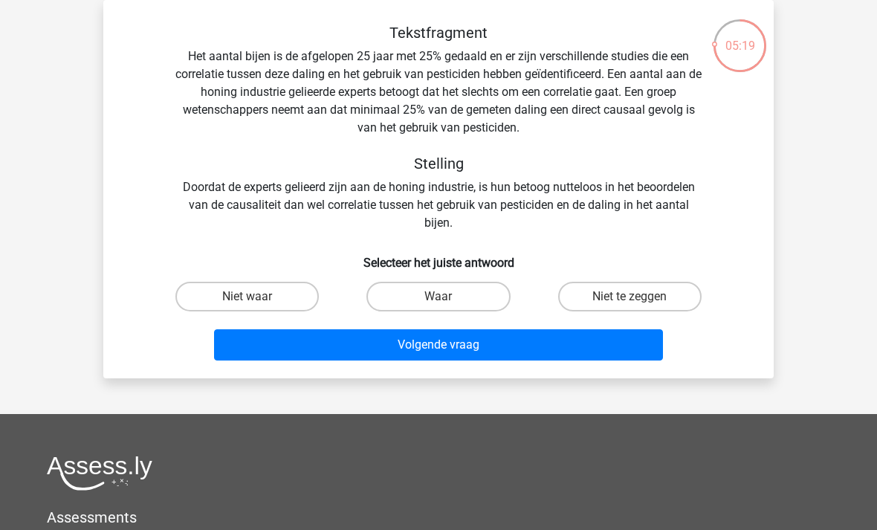
click at [439, 288] on label "Waar" at bounding box center [437, 297] width 143 height 30
click at [439, 297] on input "Waar" at bounding box center [443, 302] width 10 height 10
radio input "true"
click at [464, 346] on button "Volgende vraag" at bounding box center [439, 344] width 450 height 31
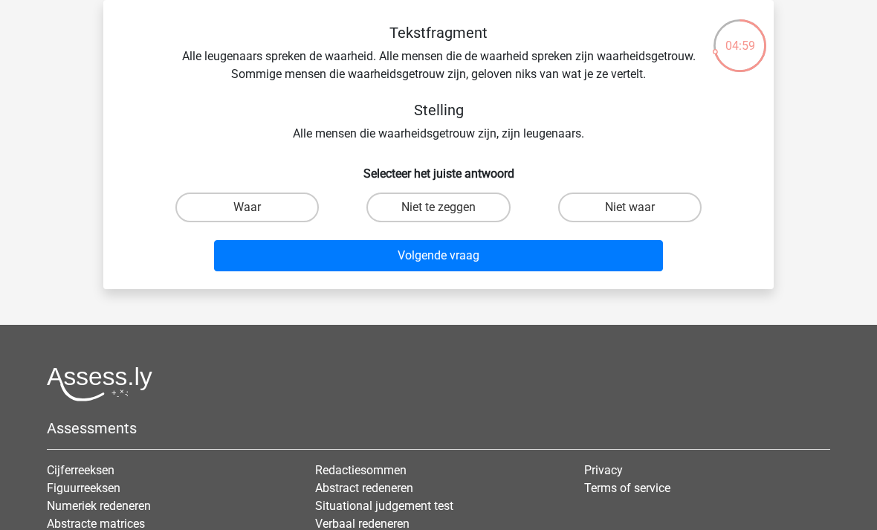
click at [618, 207] on label "Niet waar" at bounding box center [629, 207] width 143 height 30
click at [629, 207] on input "Niet waar" at bounding box center [634, 212] width 10 height 10
radio input "true"
click at [598, 253] on button "Volgende vraag" at bounding box center [439, 255] width 450 height 31
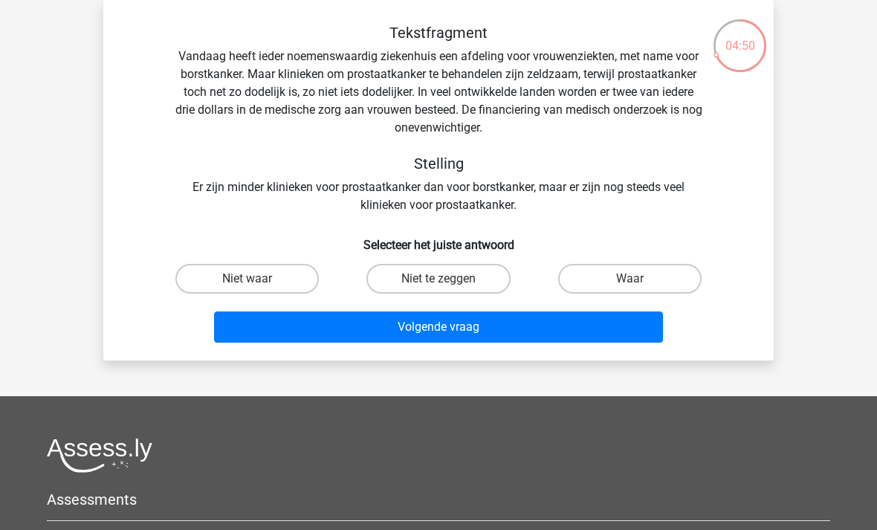
click label "Niet waar"
click input "Niet waar"
radio input "true"
click button "Volgende vraag"
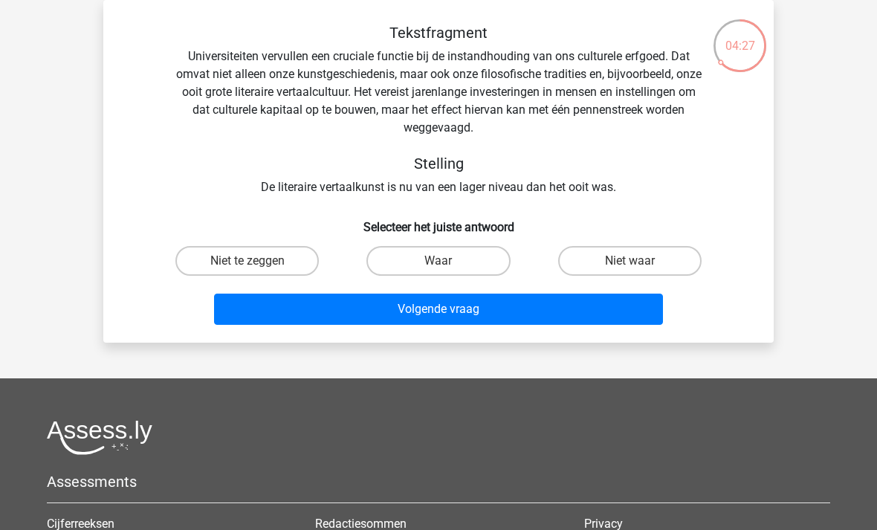
click label "Niet te zeggen"
click input "Niet te zeggen"
radio input "true"
click button "Volgende vraag"
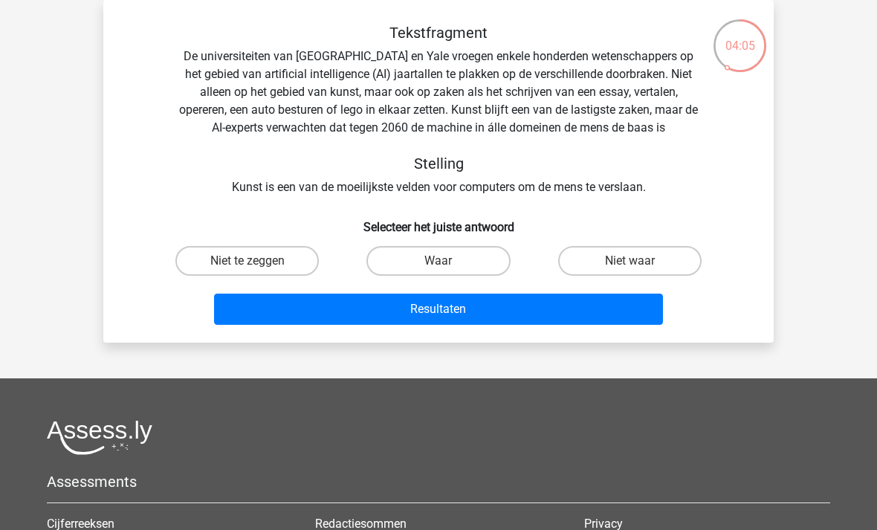
click label "Waar"
click input "Waar"
radio input "true"
click button "Resultaten"
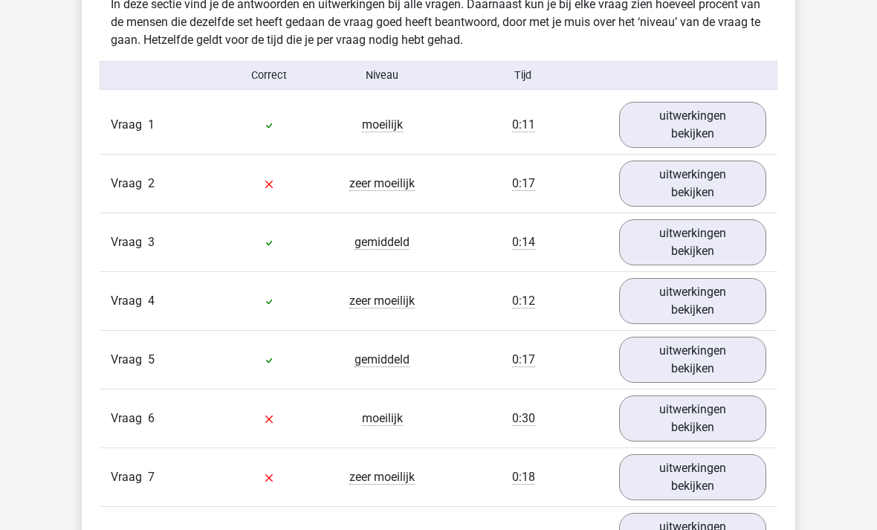
click at [700, 189] on link "uitwerkingen bekijken" at bounding box center [692, 184] width 147 height 46
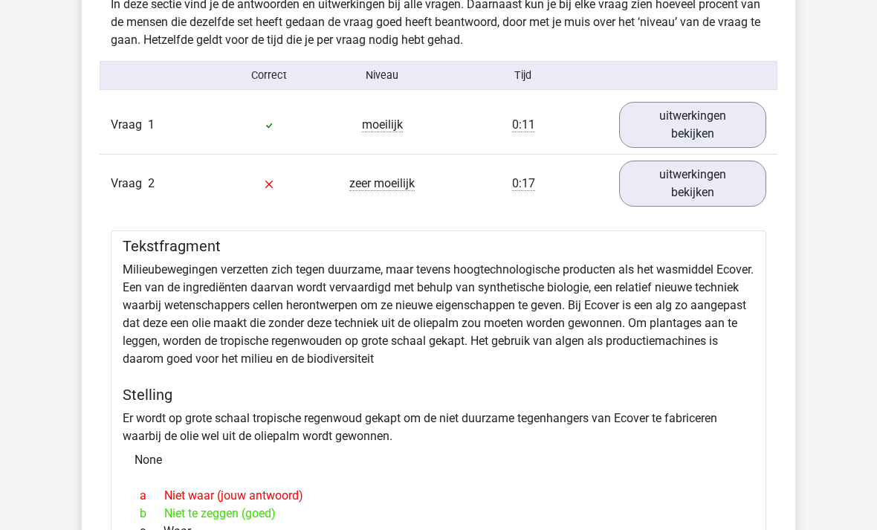
click at [675, 183] on link "uitwerkingen bekijken" at bounding box center [692, 184] width 147 height 46
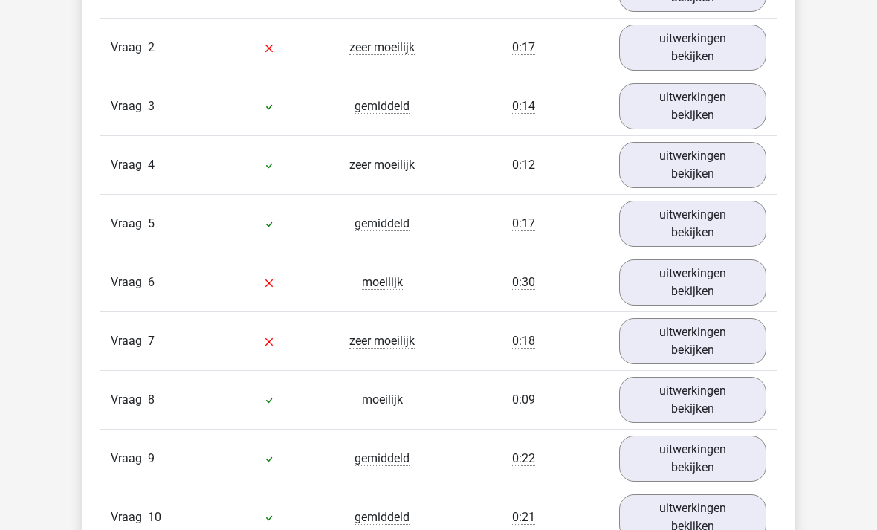
scroll to position [1315, 0]
click at [675, 286] on link "uitwerkingen bekijken" at bounding box center [692, 283] width 147 height 46
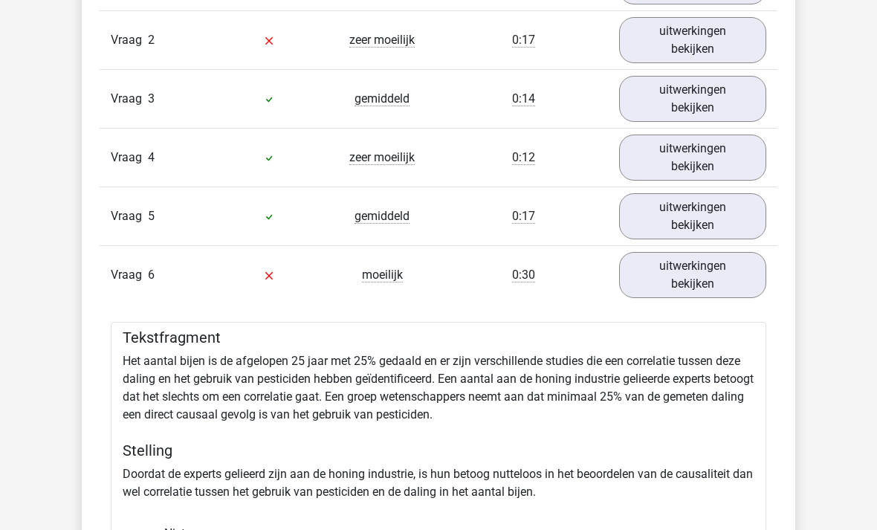
click at [665, 267] on link "uitwerkingen bekijken" at bounding box center [692, 275] width 147 height 46
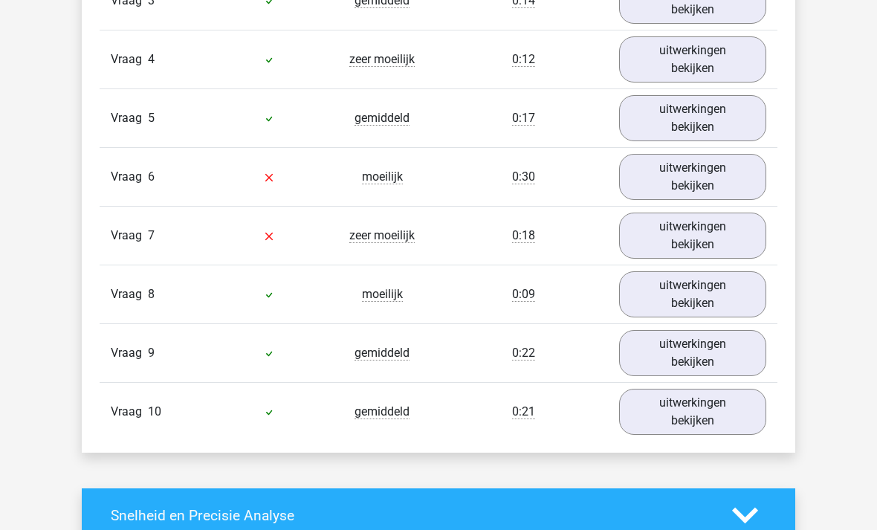
scroll to position [1421, 0]
click at [684, 228] on link "uitwerkingen bekijken" at bounding box center [692, 236] width 147 height 46
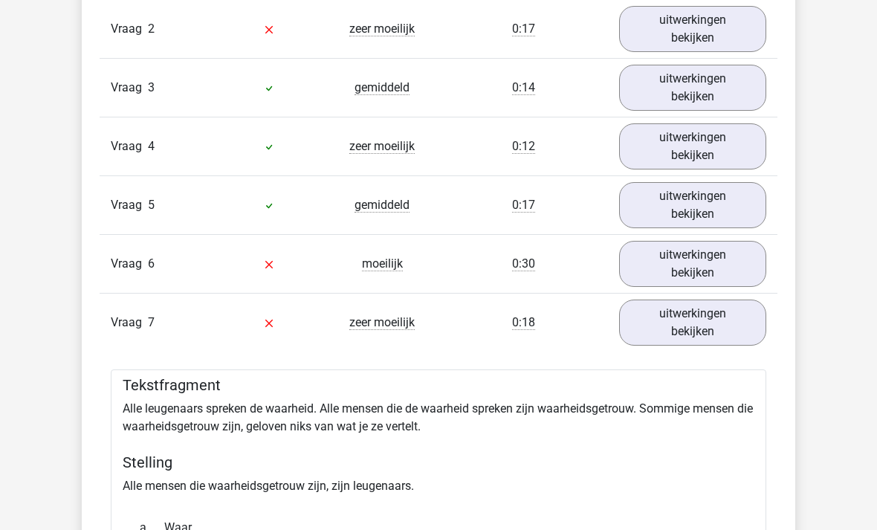
scroll to position [1334, 0]
click at [667, 323] on link "uitwerkingen bekijken" at bounding box center [692, 322] width 147 height 46
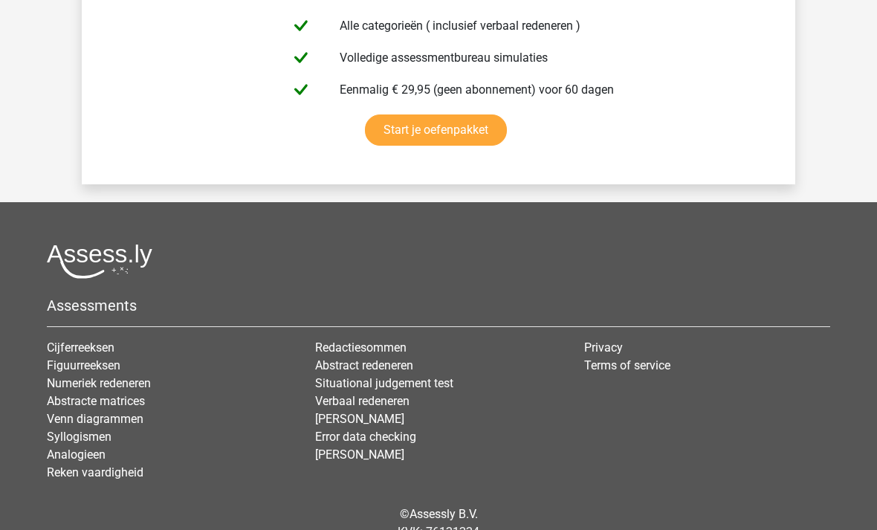
scroll to position [2896, 0]
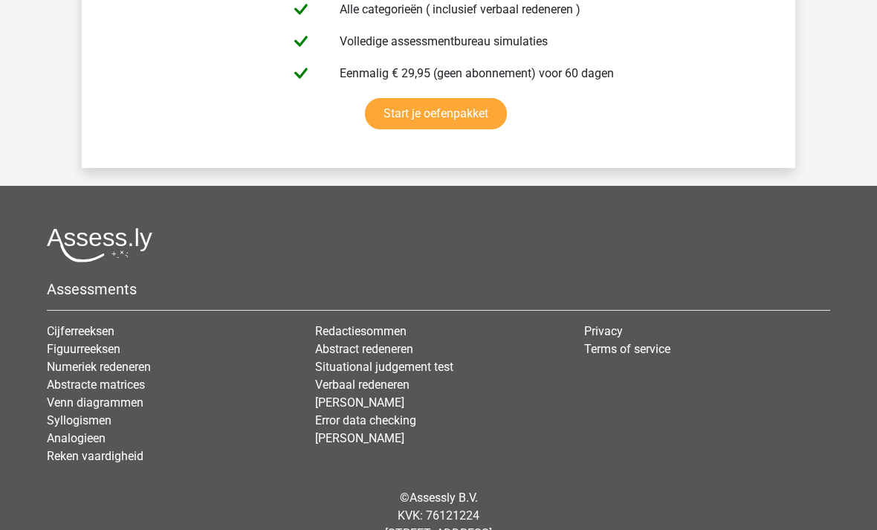
click at [373, 404] on link "[PERSON_NAME]" at bounding box center [359, 402] width 89 height 14
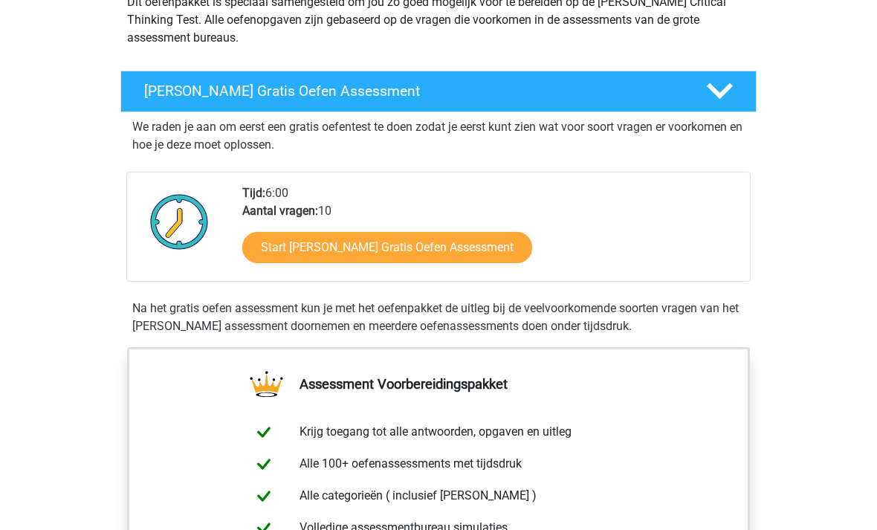
scroll to position [195, 0]
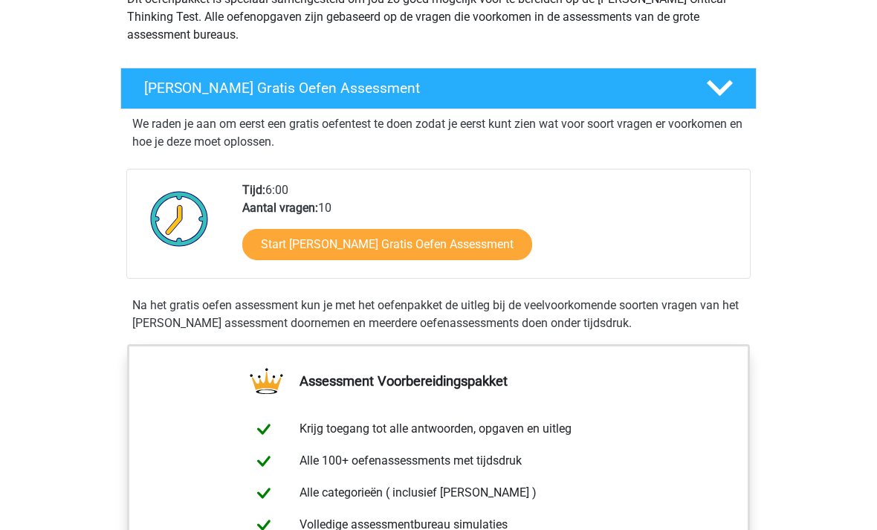
click at [465, 246] on link "Start [PERSON_NAME] Gratis Oefen Assessment" at bounding box center [387, 244] width 290 height 31
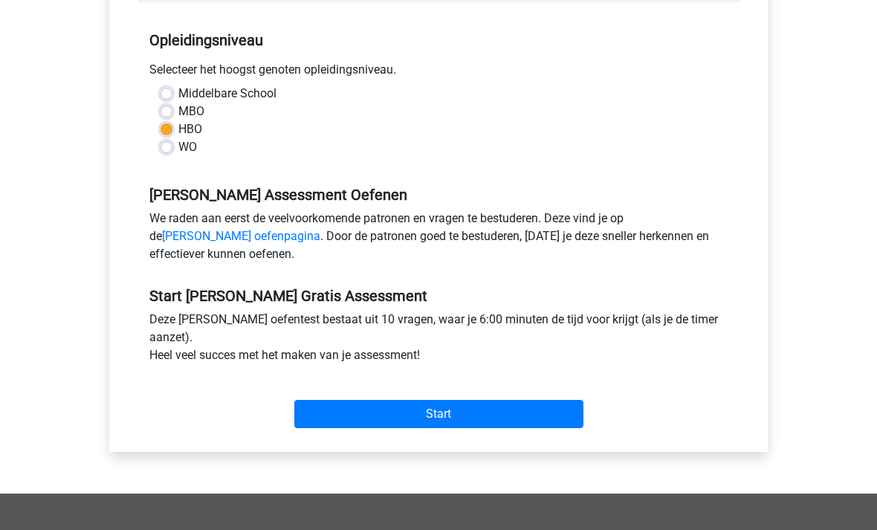
scroll to position [291, 0]
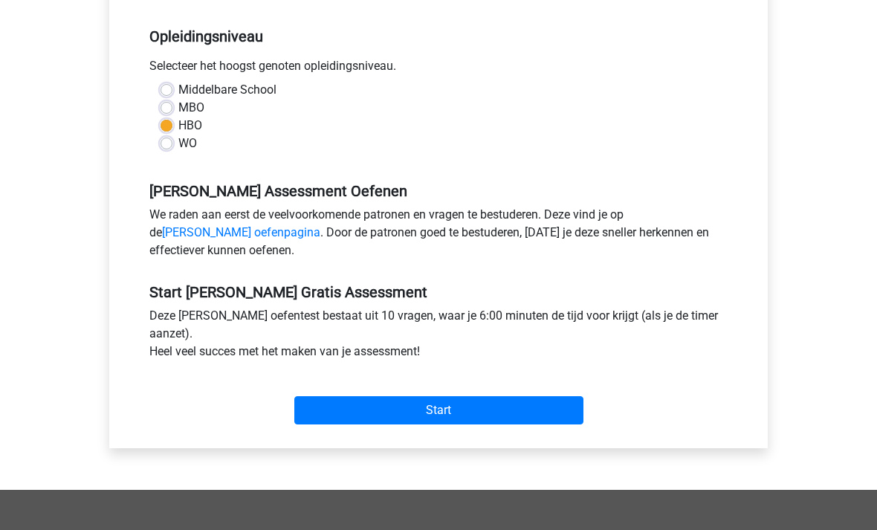
click at [466, 408] on input "Start" at bounding box center [438, 411] width 289 height 28
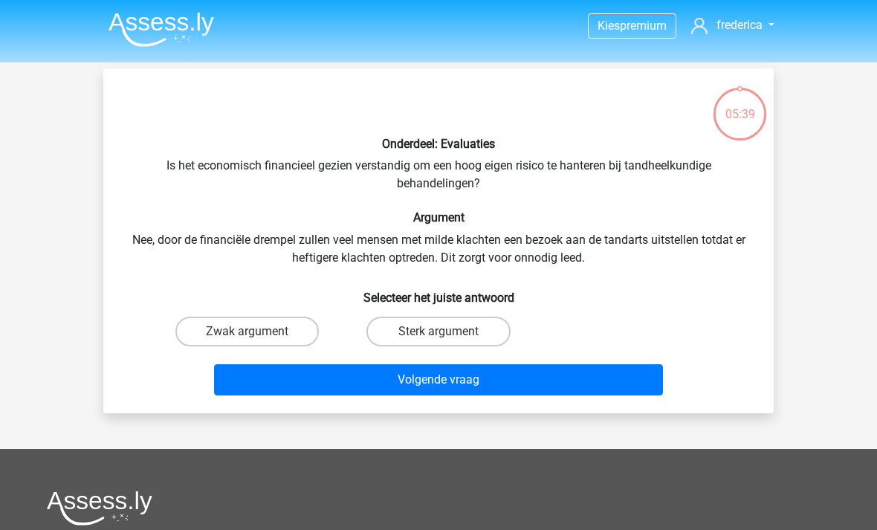
click at [236, 330] on label "Zwak argument" at bounding box center [246, 332] width 143 height 30
click at [247, 331] on input "Zwak argument" at bounding box center [252, 336] width 10 height 10
radio input "true"
click at [325, 379] on button "Volgende vraag" at bounding box center [439, 379] width 450 height 31
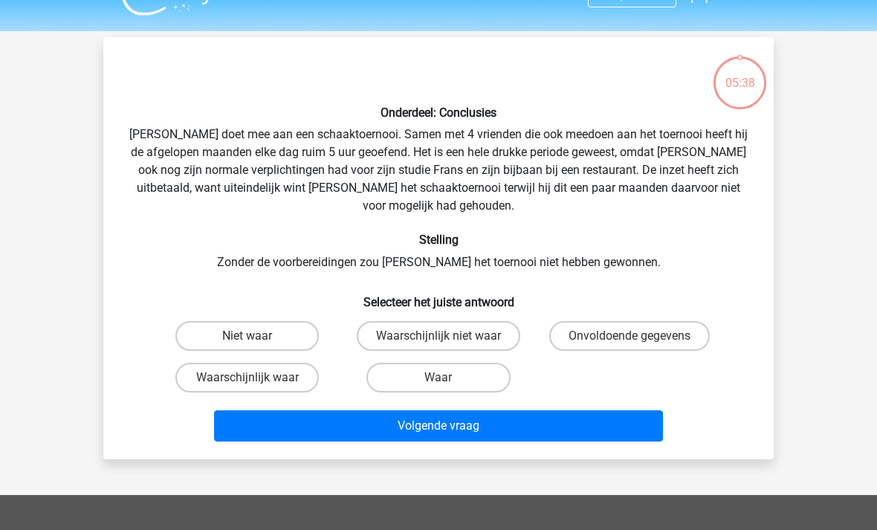
scroll to position [68, 0]
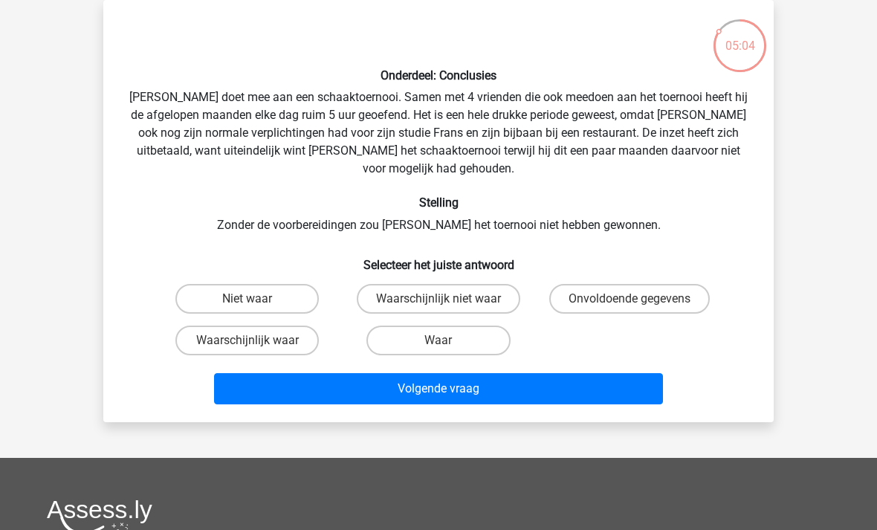
click at [267, 325] on label "Waarschijnlijk waar" at bounding box center [246, 340] width 143 height 30
click at [257, 340] on input "Waarschijnlijk waar" at bounding box center [252, 345] width 10 height 10
radio input "true"
click at [361, 373] on button "Volgende vraag" at bounding box center [439, 388] width 450 height 31
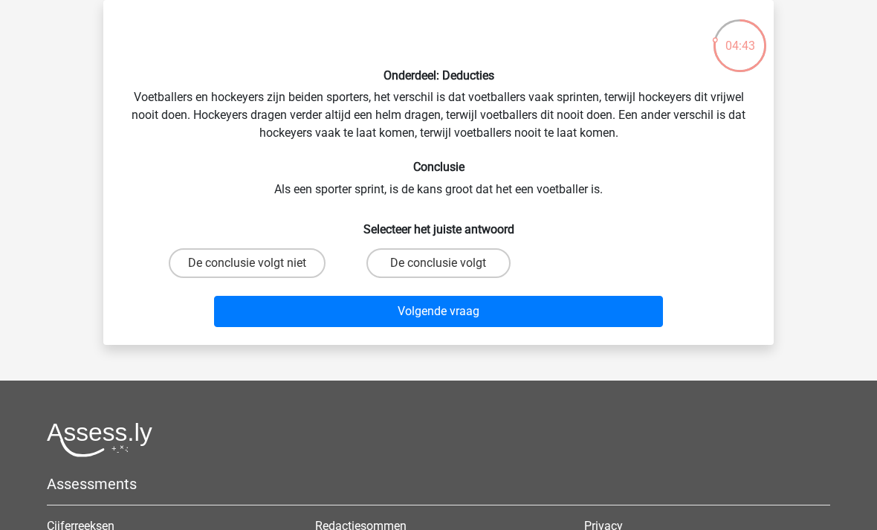
click at [413, 262] on label "De conclusie volgt" at bounding box center [437, 263] width 143 height 30
click at [438, 263] on input "De conclusie volgt" at bounding box center [443, 268] width 10 height 10
radio input "true"
click at [366, 317] on button "Volgende vraag" at bounding box center [439, 311] width 450 height 31
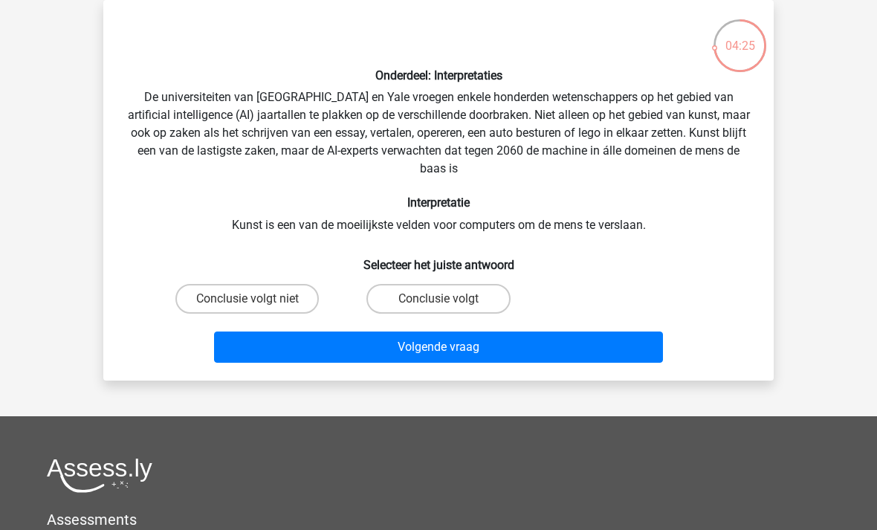
click at [418, 297] on label "Conclusie volgt" at bounding box center [437, 299] width 143 height 30
click at [438, 299] on input "Conclusie volgt" at bounding box center [443, 304] width 10 height 10
radio input "true"
click at [427, 354] on button "Volgende vraag" at bounding box center [439, 346] width 450 height 31
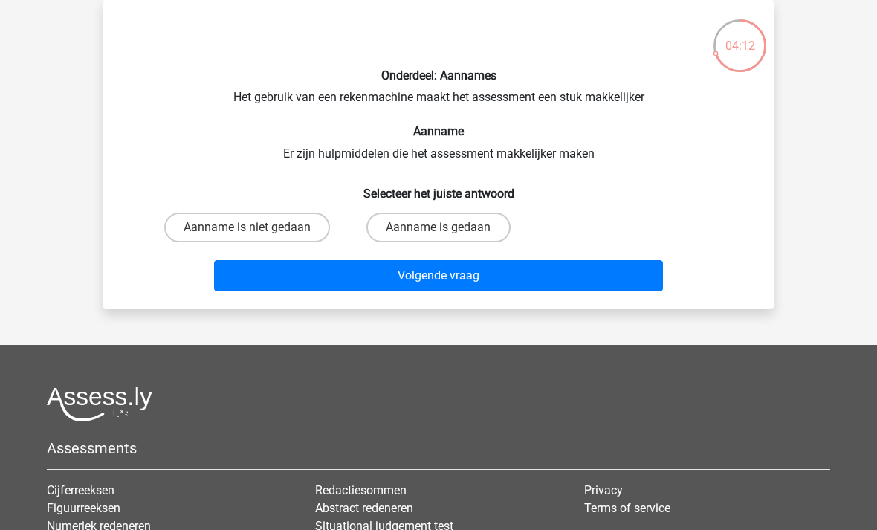
click at [441, 219] on label "Aanname is gedaan" at bounding box center [437, 228] width 143 height 30
click at [441, 227] on input "Aanname is gedaan" at bounding box center [443, 232] width 10 height 10
radio input "true"
click at [456, 278] on button "Volgende vraag" at bounding box center [439, 275] width 450 height 31
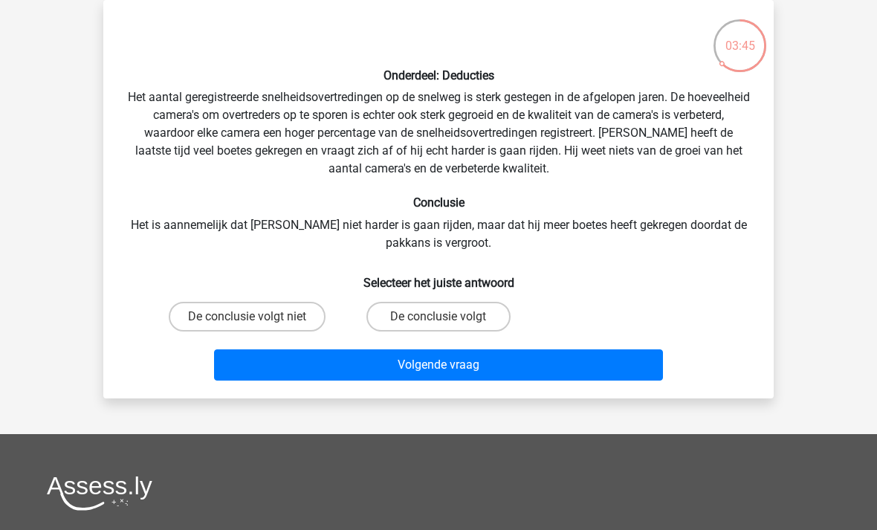
click at [436, 312] on label "De conclusie volgt" at bounding box center [437, 317] width 143 height 30
click at [438, 317] on input "De conclusie volgt" at bounding box center [443, 322] width 10 height 10
radio input "true"
click at [449, 369] on button "Volgende vraag" at bounding box center [439, 364] width 450 height 31
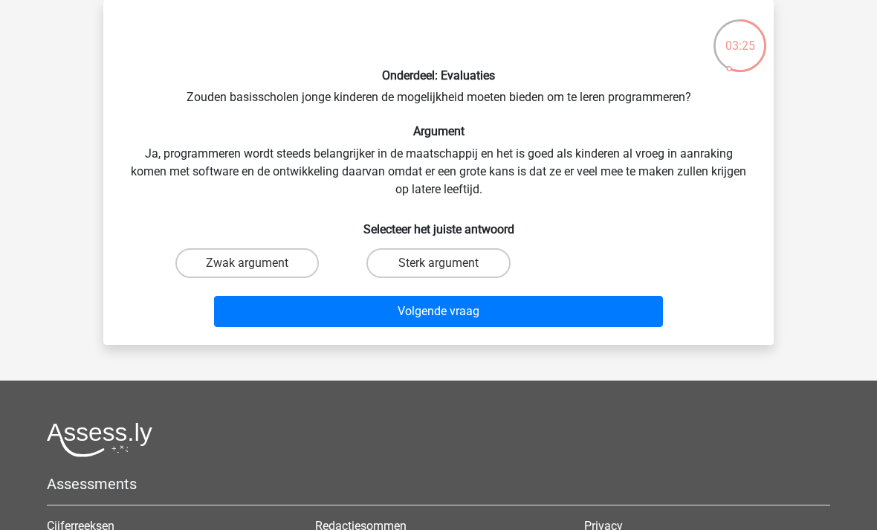
click at [451, 263] on label "Sterk argument" at bounding box center [437, 263] width 143 height 30
click at [448, 263] on input "Sterk argument" at bounding box center [443, 268] width 10 height 10
radio input "true"
click at [461, 313] on button "Volgende vraag" at bounding box center [439, 311] width 450 height 31
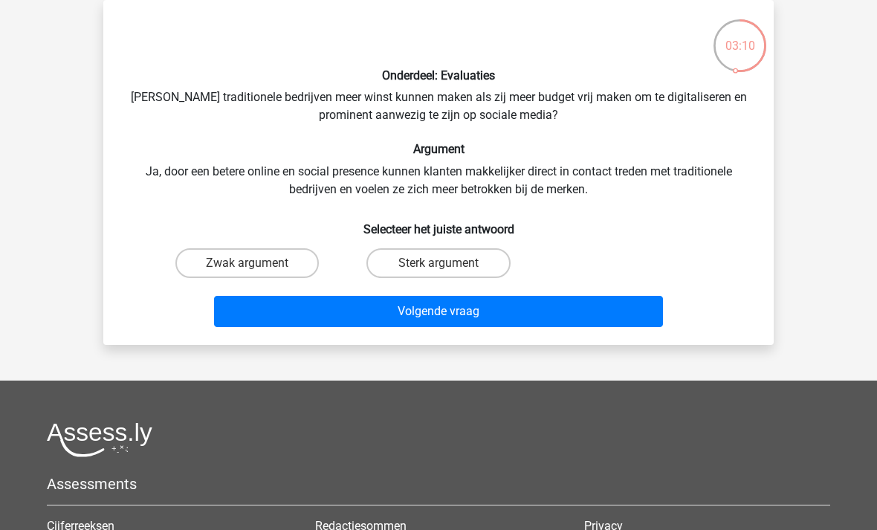
click at [453, 263] on label "Sterk argument" at bounding box center [437, 263] width 143 height 30
click at [448, 263] on input "Sterk argument" at bounding box center [443, 268] width 10 height 10
radio input "true"
click at [472, 314] on button "Volgende vraag" at bounding box center [439, 311] width 450 height 31
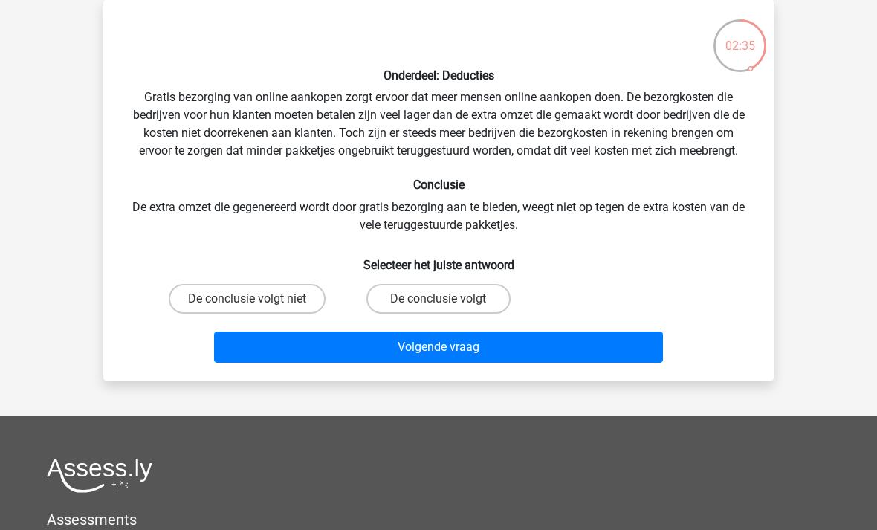
click at [244, 308] on label "De conclusie volgt niet" at bounding box center [247, 299] width 157 height 30
click at [247, 308] on input "De conclusie volgt niet" at bounding box center [252, 304] width 10 height 10
radio input "true"
click at [327, 345] on button "Volgende vraag" at bounding box center [439, 346] width 450 height 31
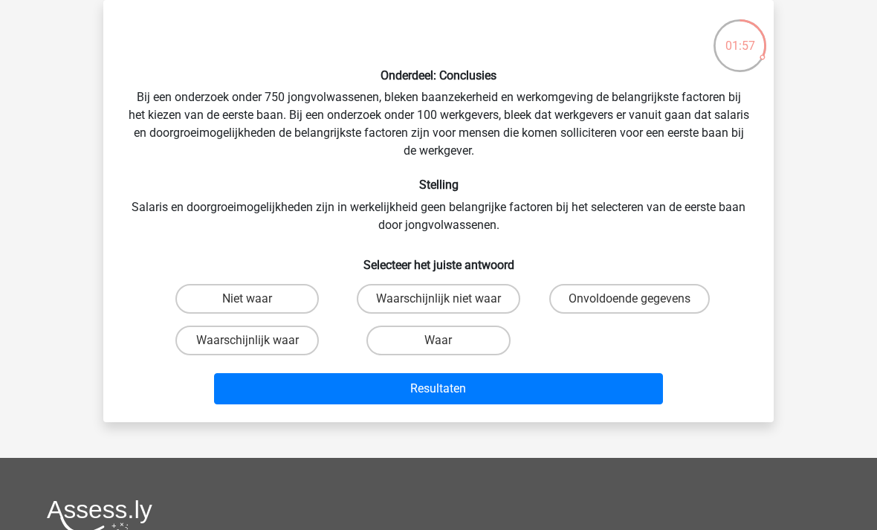
click at [622, 296] on label "Onvoldoende gegevens" at bounding box center [629, 299] width 161 height 30
click at [629, 299] on input "Onvoldoende gegevens" at bounding box center [634, 304] width 10 height 10
radio input "true"
click at [500, 385] on button "Resultaten" at bounding box center [439, 388] width 450 height 31
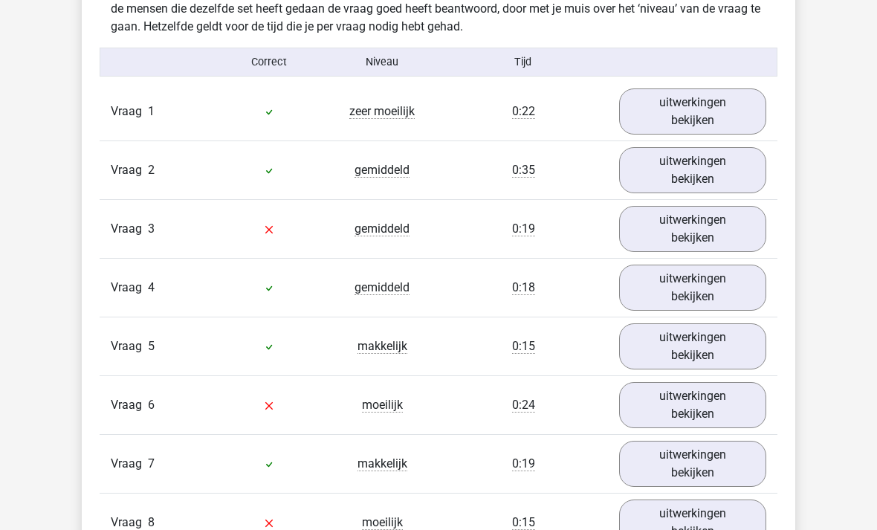
click at [689, 238] on link "uitwerkingen bekijken" at bounding box center [692, 230] width 147 height 46
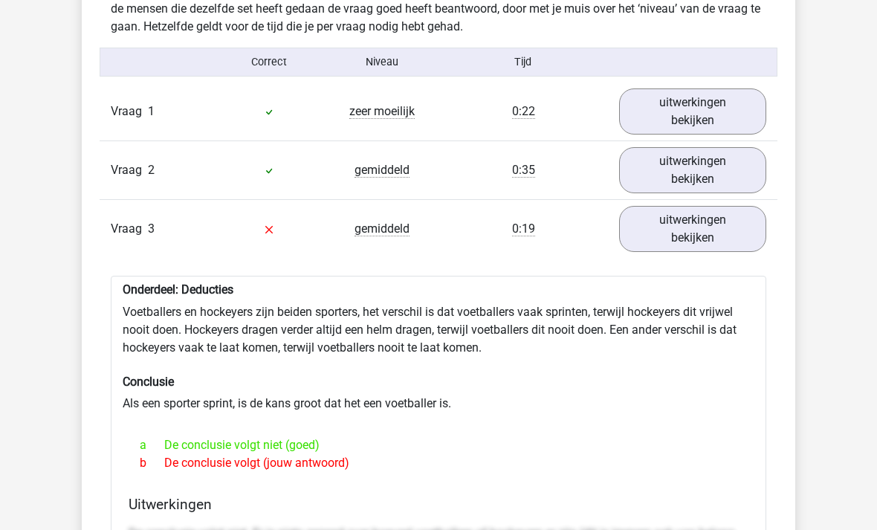
click at [701, 228] on link "uitwerkingen bekijken" at bounding box center [692, 229] width 147 height 46
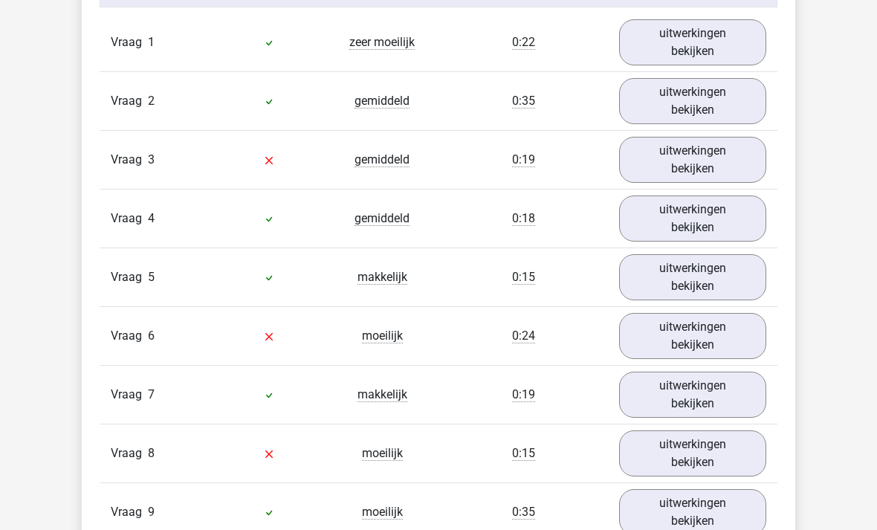
scroll to position [1262, 0]
click at [674, 335] on link "uitwerkingen bekijken" at bounding box center [692, 336] width 147 height 46
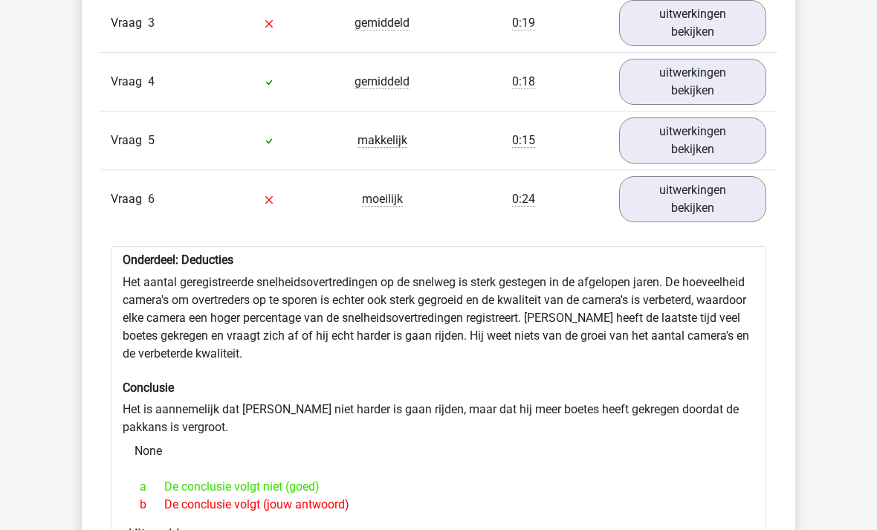
click at [689, 198] on link "uitwerkingen bekijken" at bounding box center [692, 200] width 147 height 46
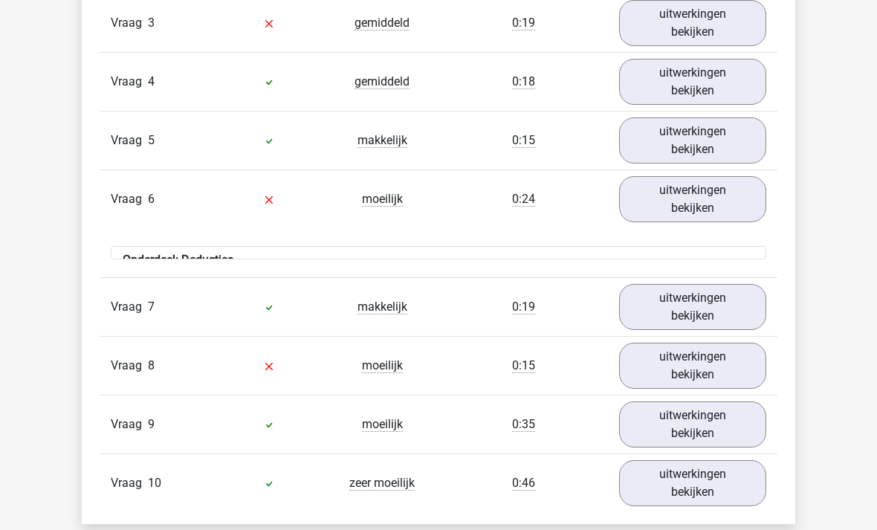
scroll to position [1399, 0]
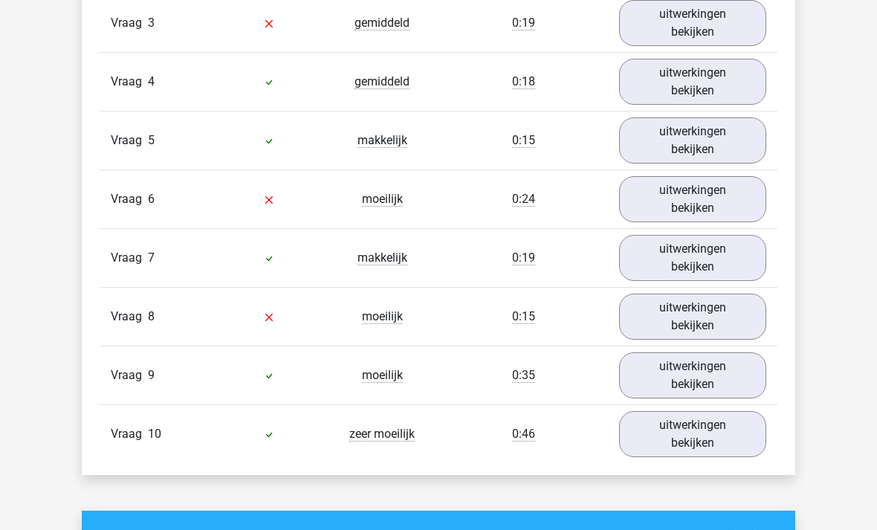
click at [673, 328] on link "uitwerkingen bekijken" at bounding box center [692, 317] width 147 height 46
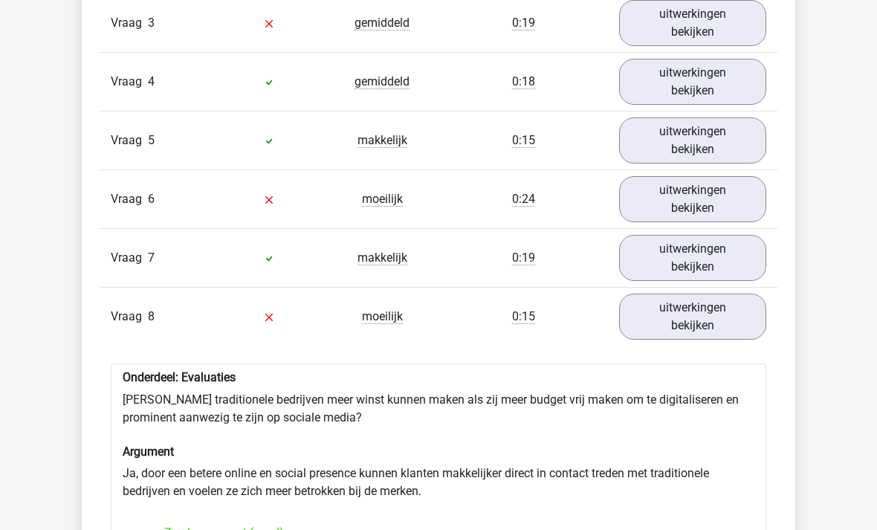
click at [696, 314] on link "uitwerkingen bekijken" at bounding box center [692, 317] width 147 height 46
